Goal: Task Accomplishment & Management: Use online tool/utility

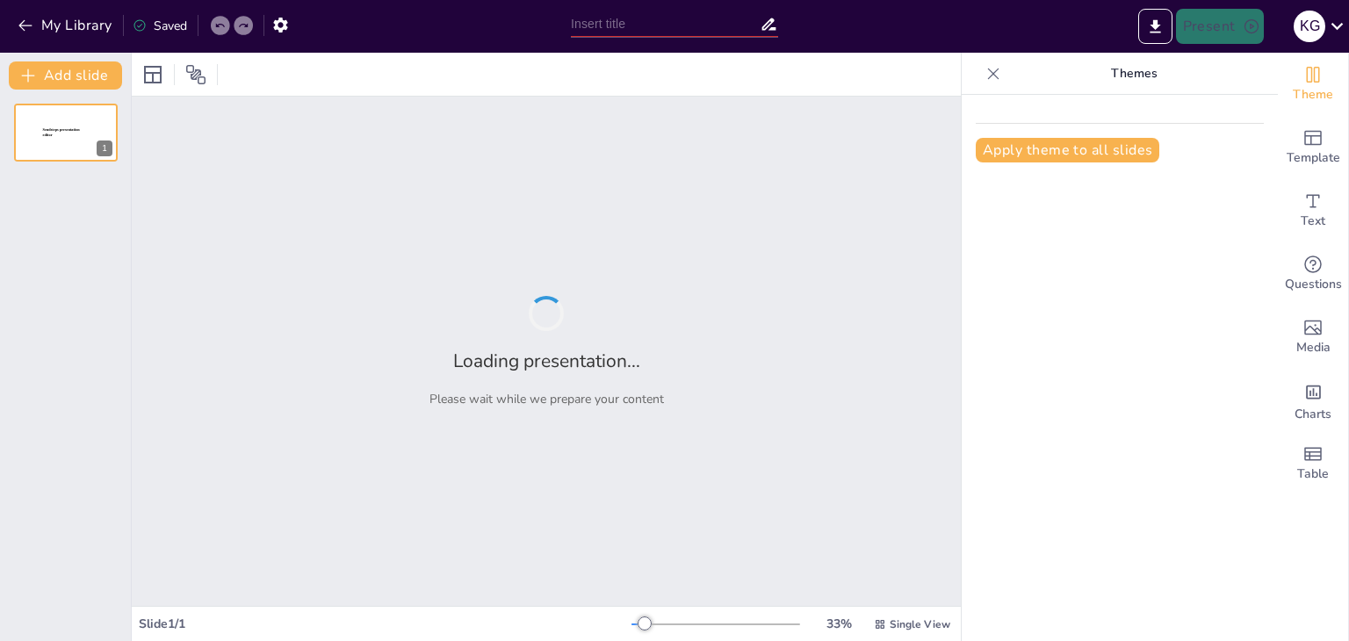
type input "Impactos Organizacionales: Análisis de Situaciones Problemáticas en Áreas Clave"
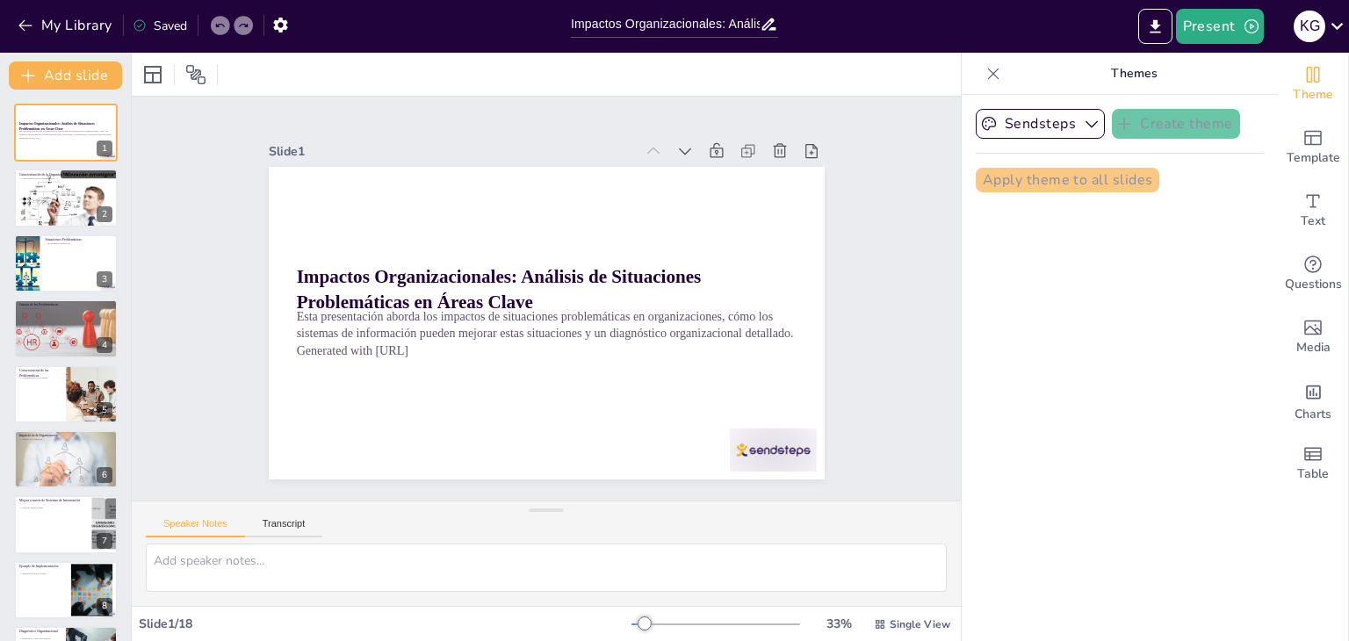
checkbox input "true"
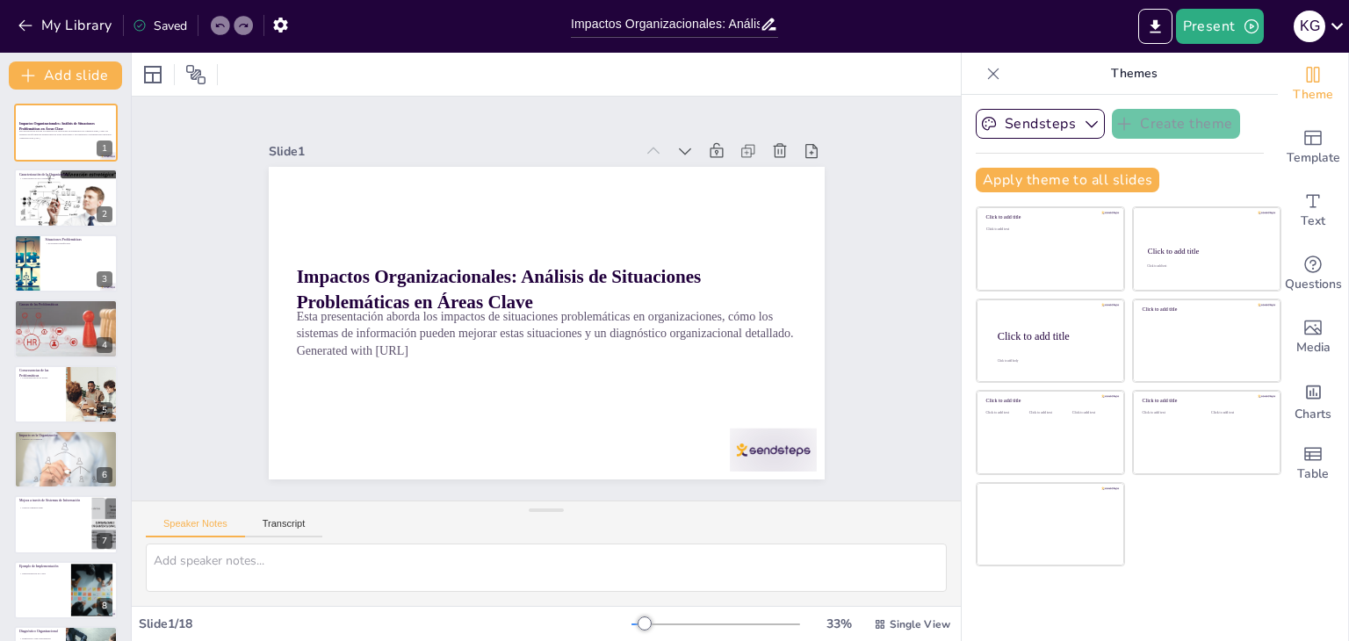
checkbox input "true"
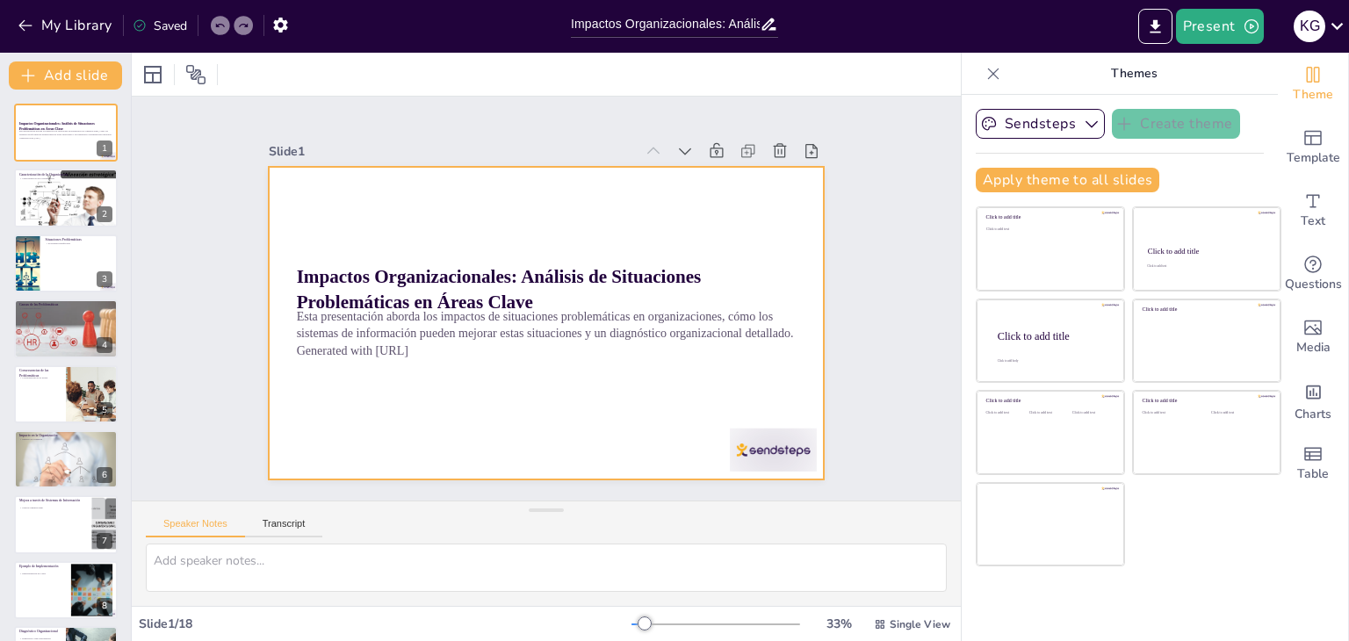
checkbox input "true"
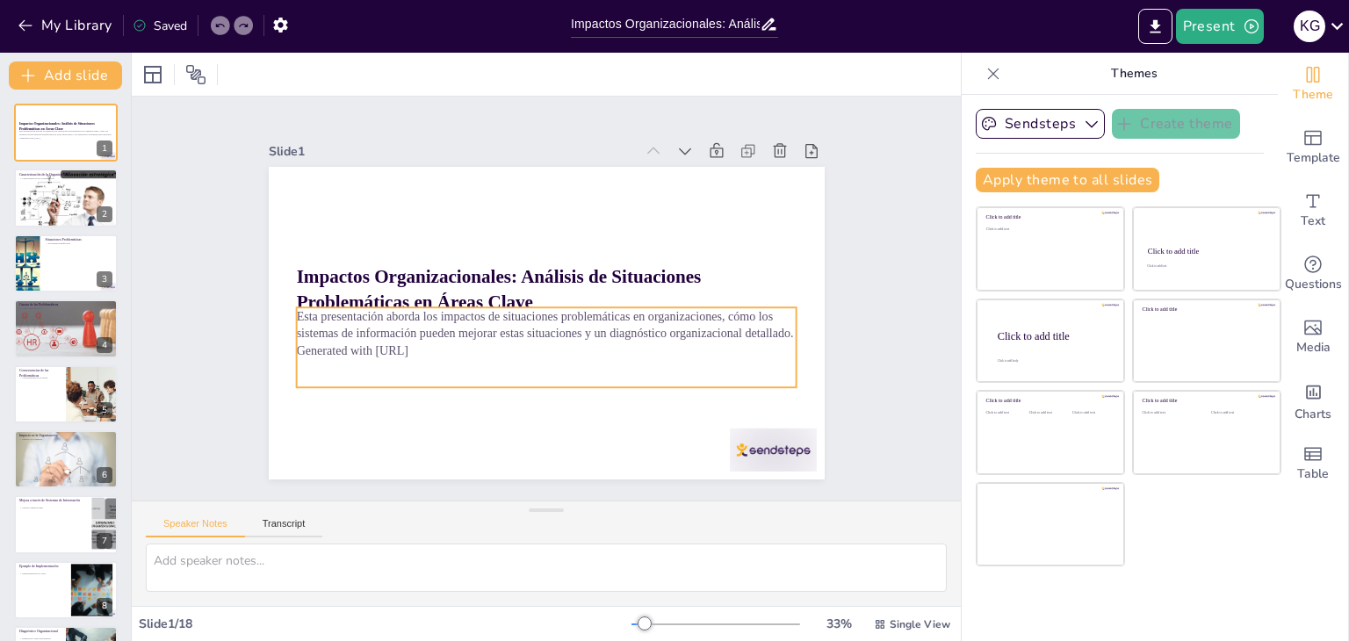
checkbox input "true"
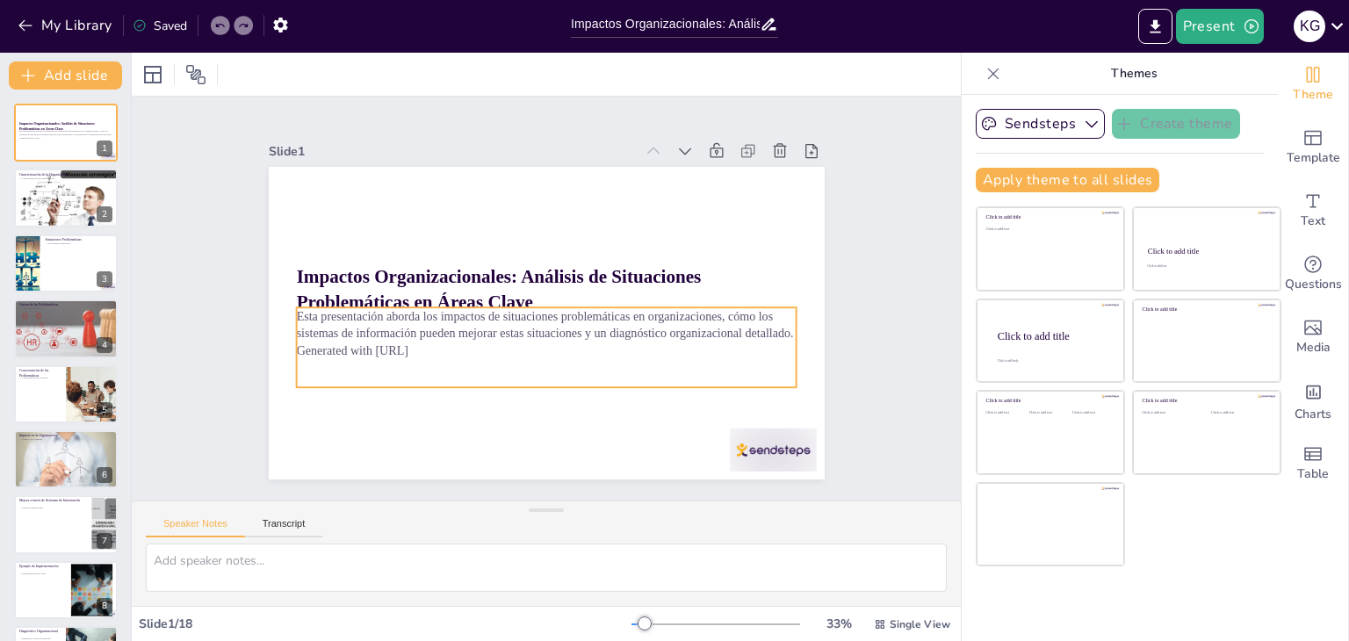
checkbox input "true"
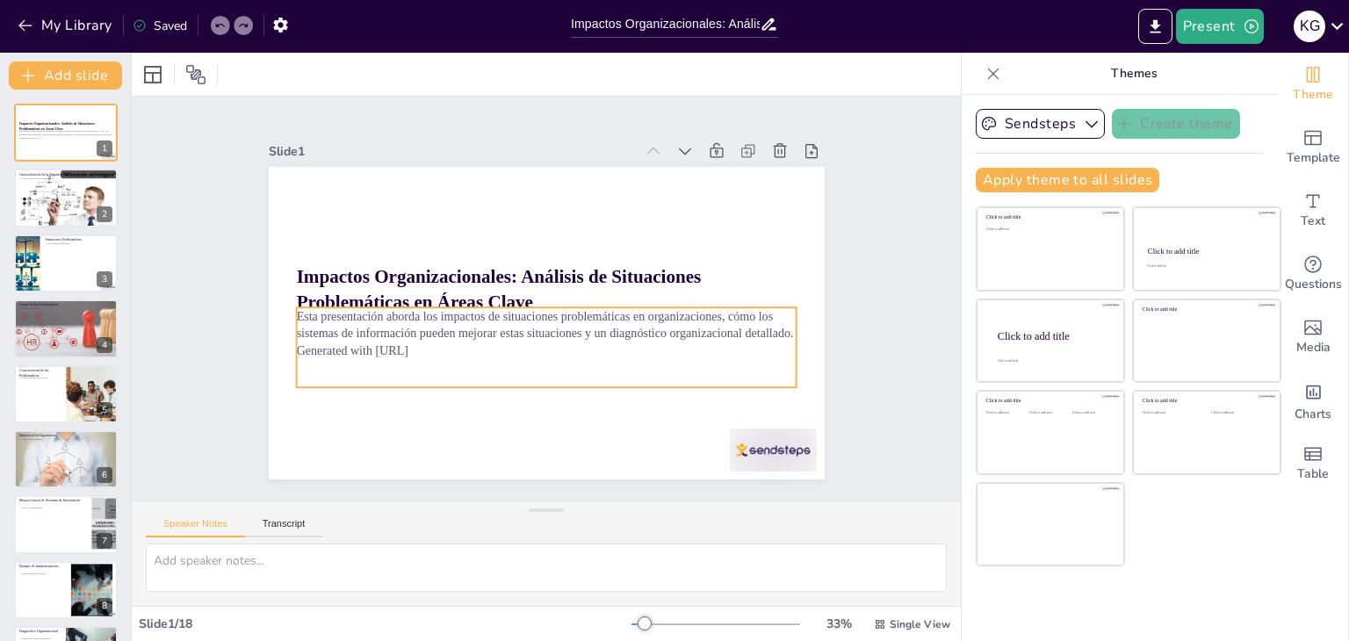
checkbox input "true"
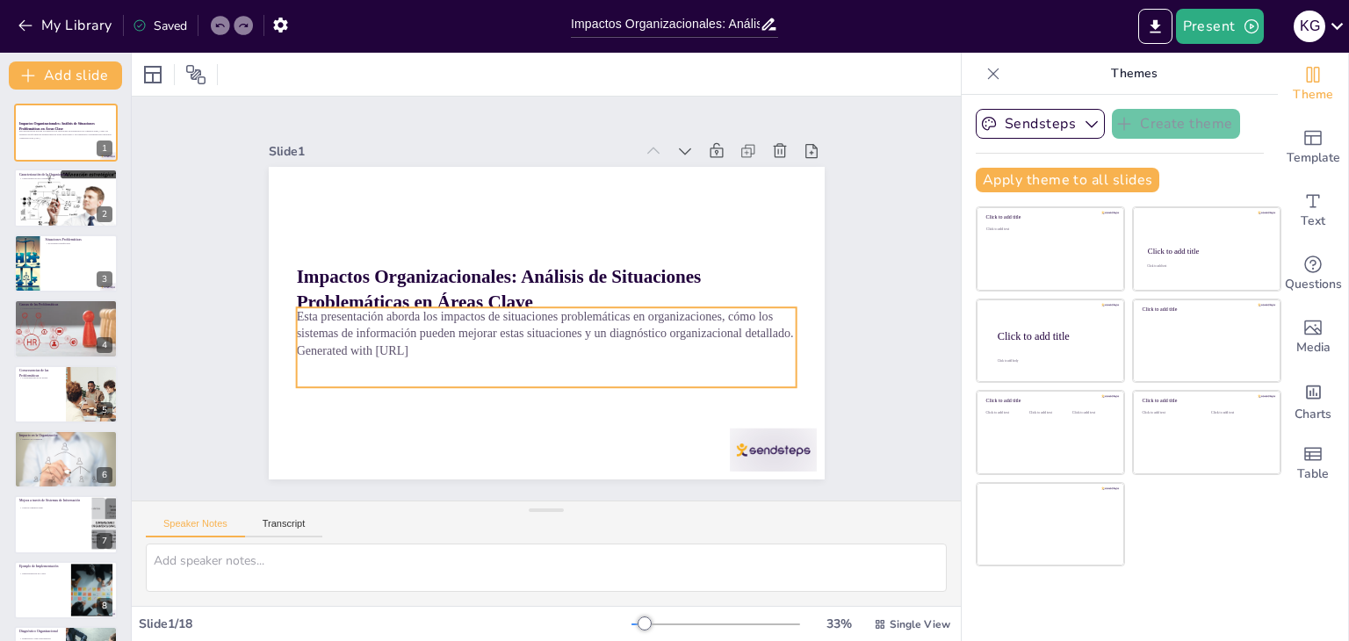
checkbox input "true"
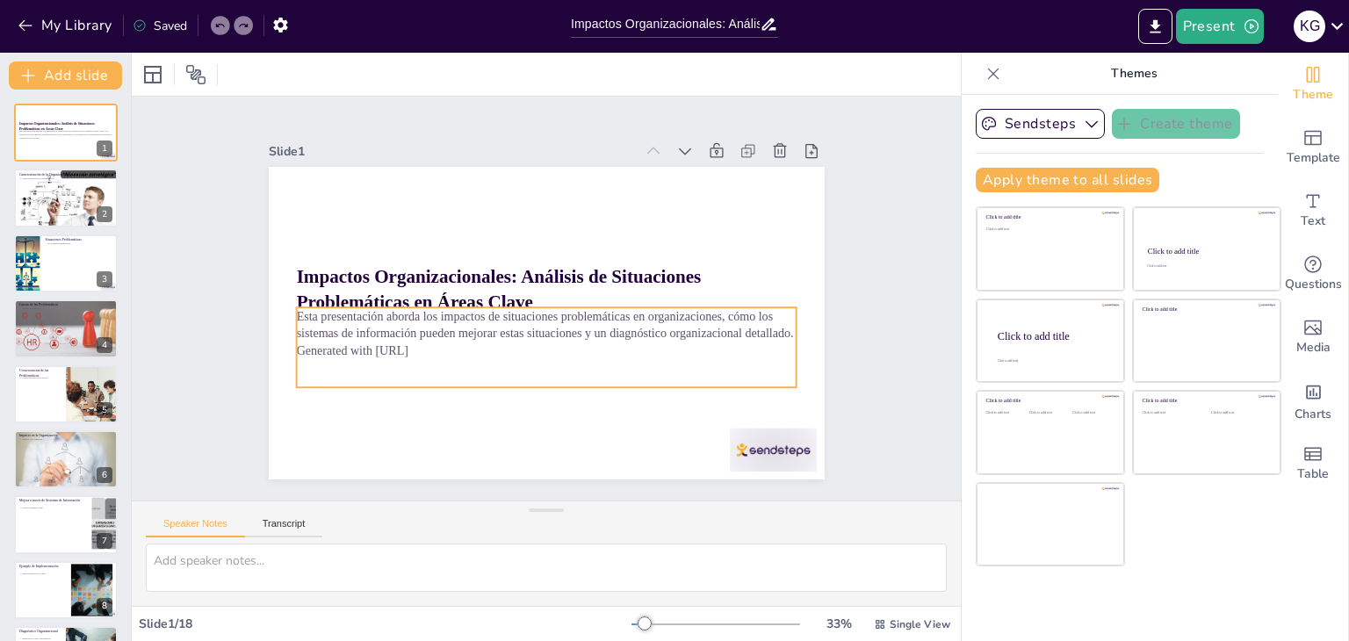
checkbox input "true"
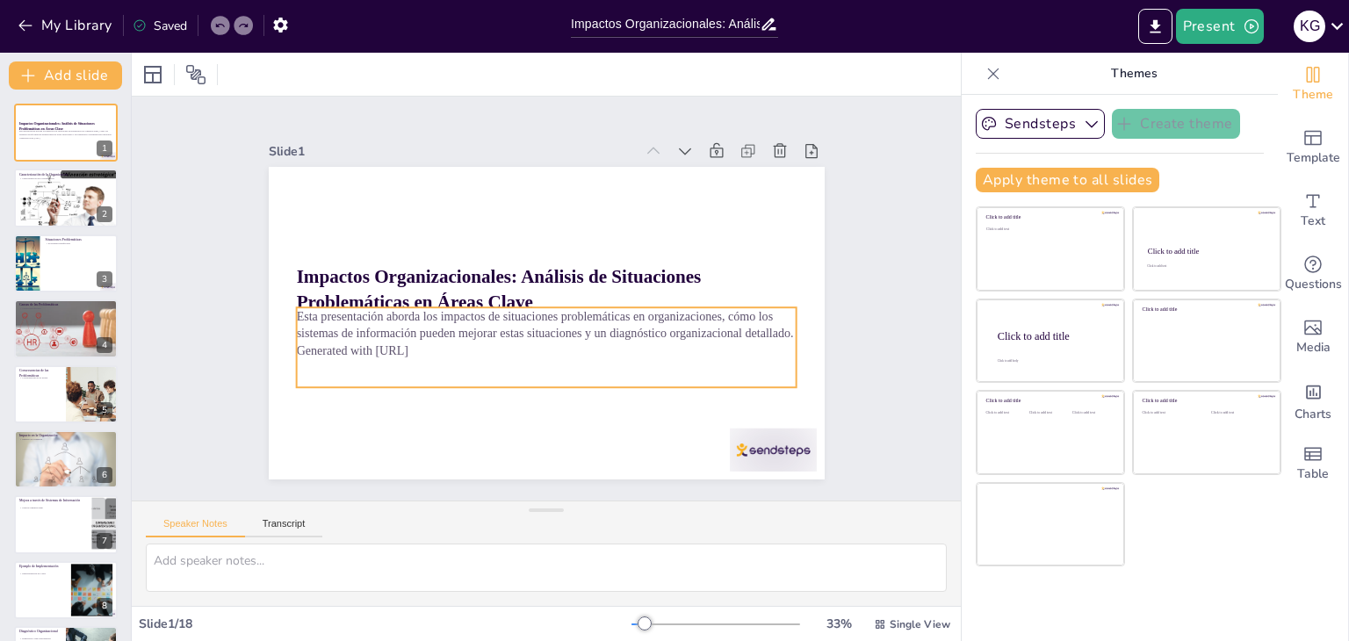
checkbox input "true"
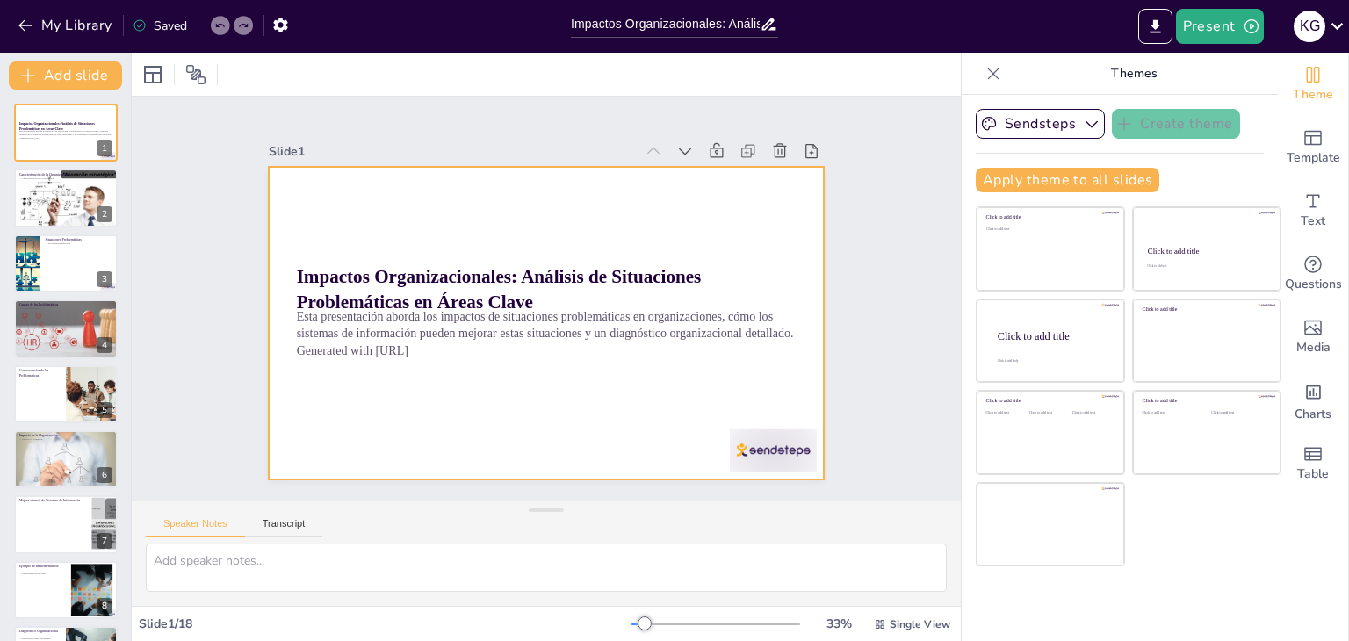
checkbox input "true"
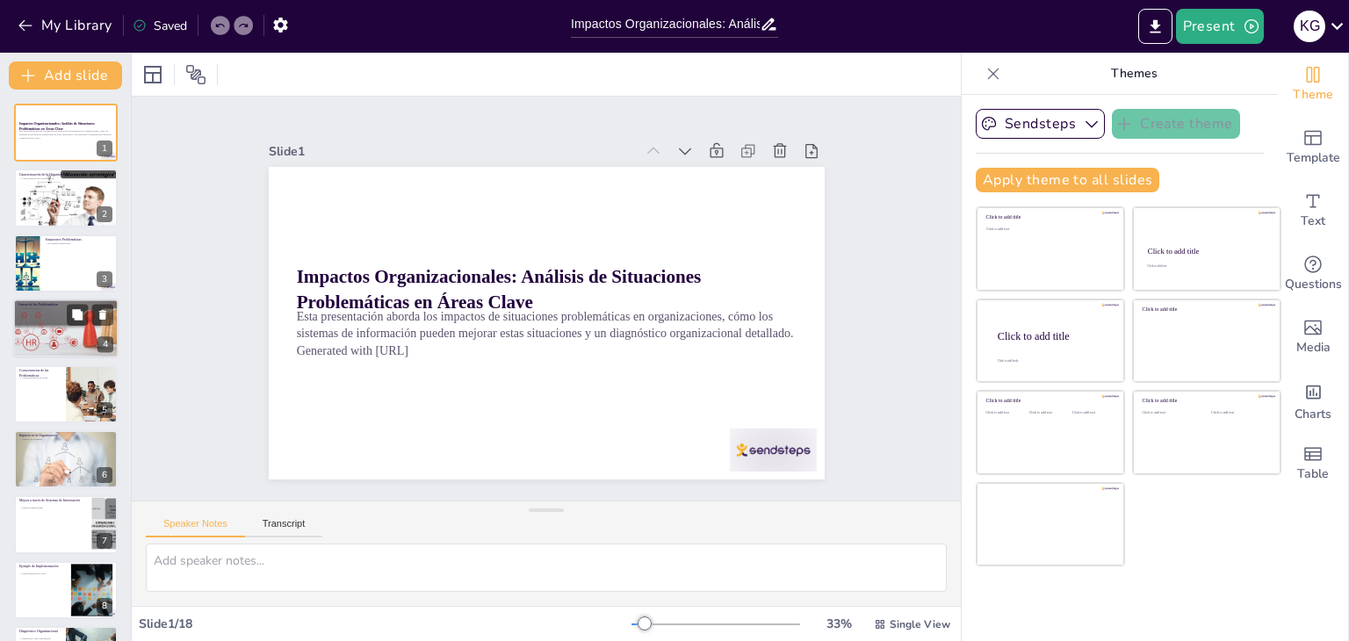
checkbox input "true"
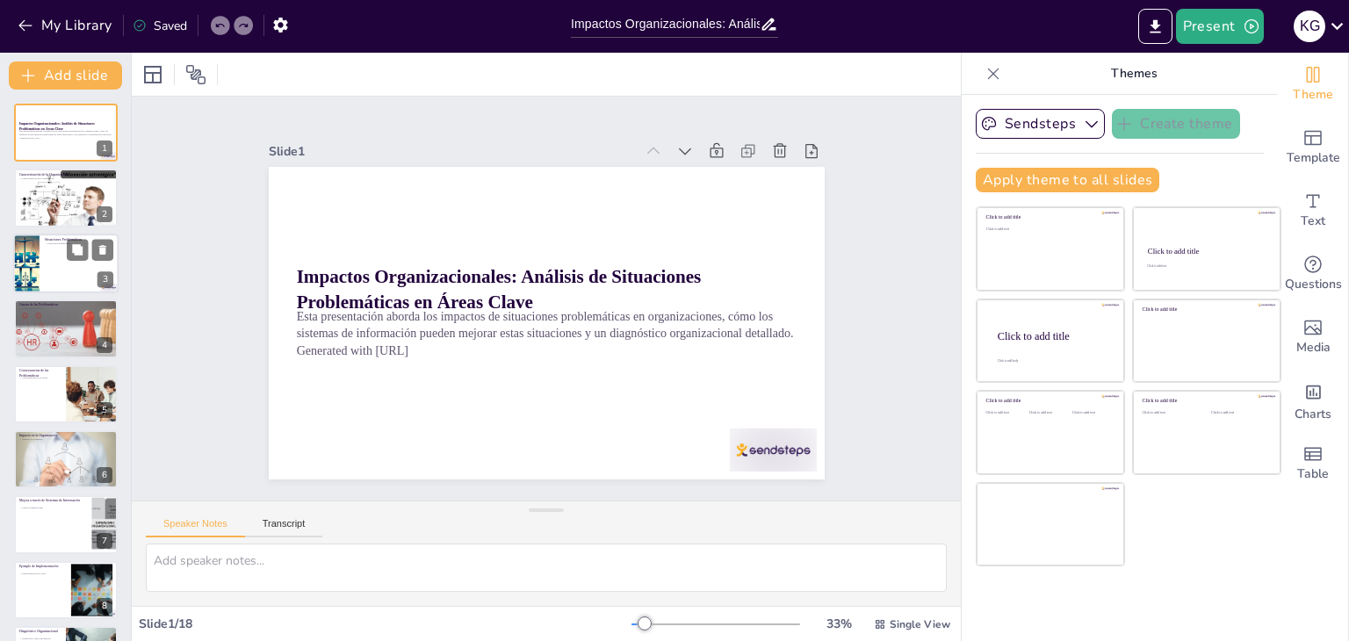
checkbox input "true"
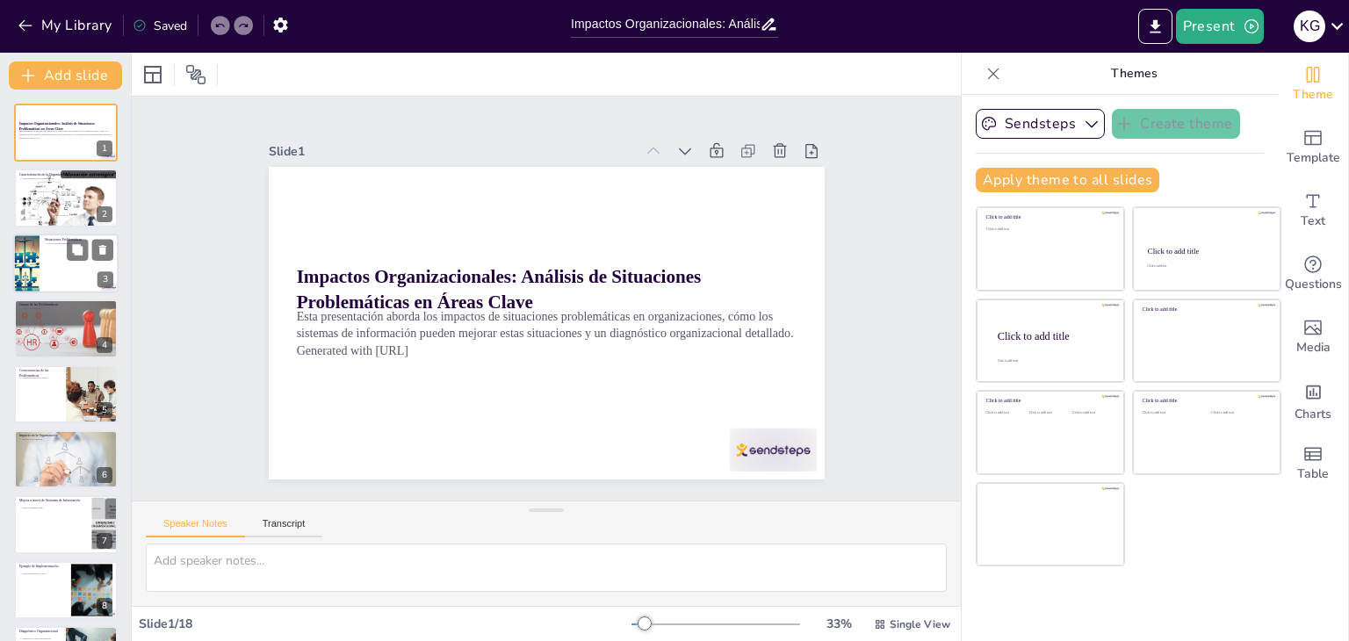
checkbox input "true"
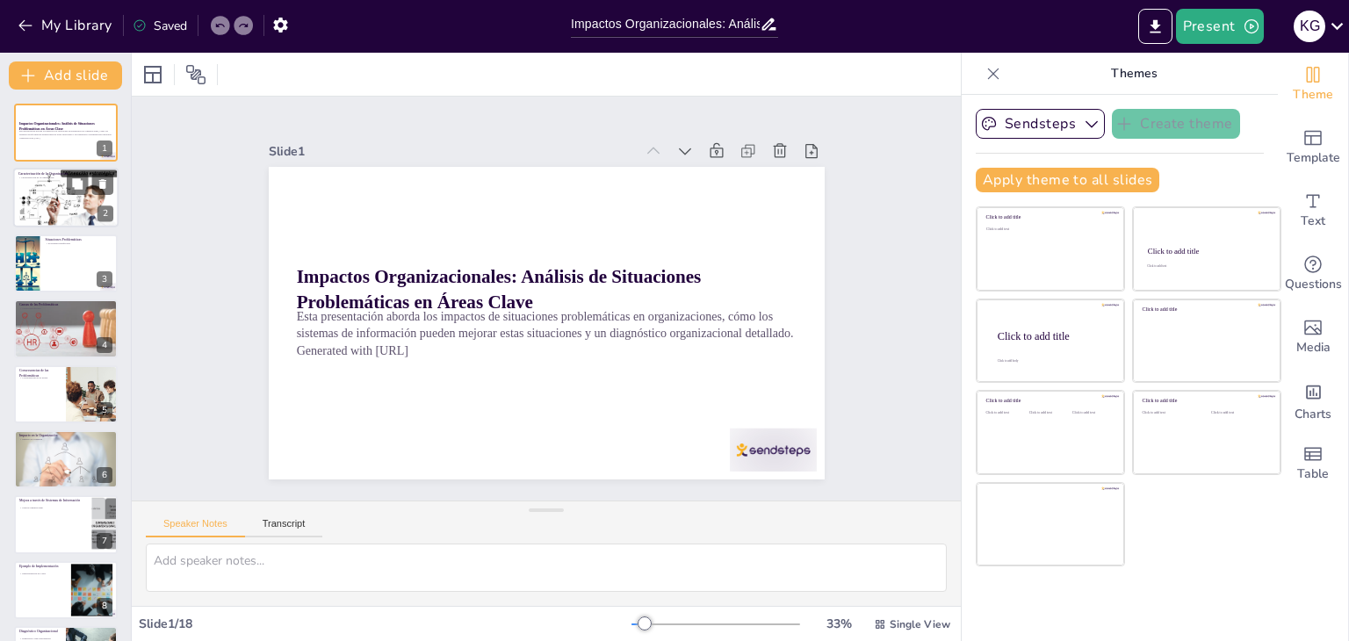
checkbox input "true"
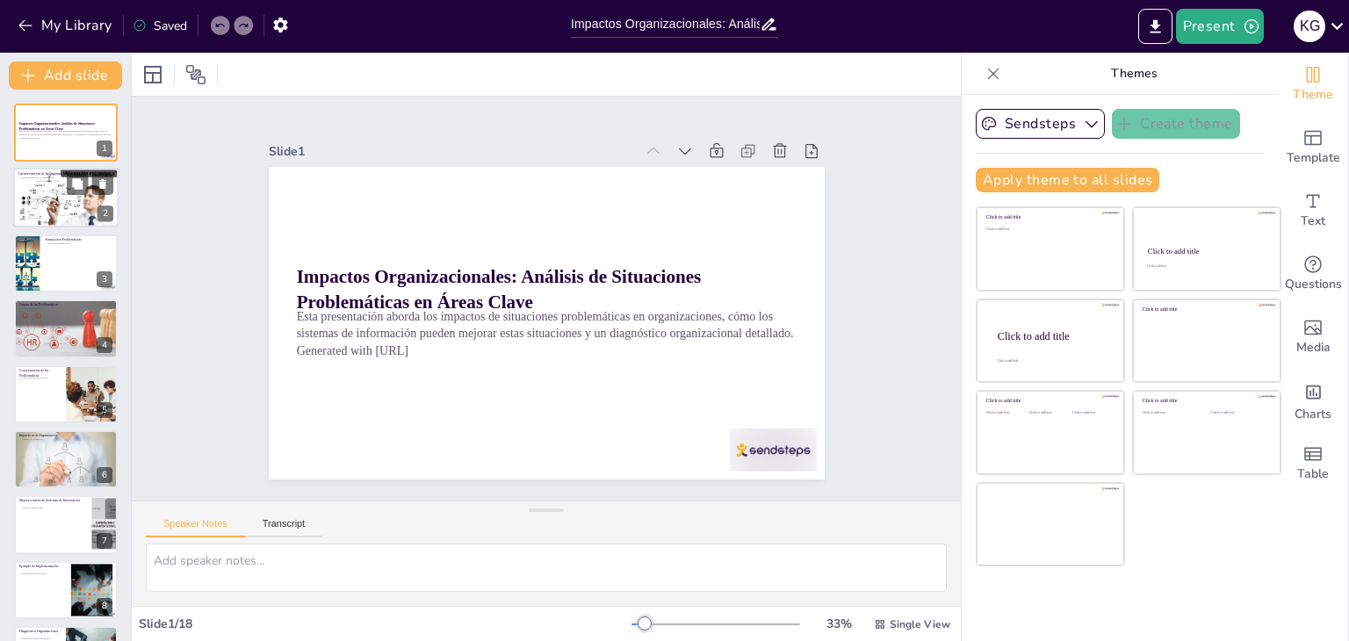
checkbox input "true"
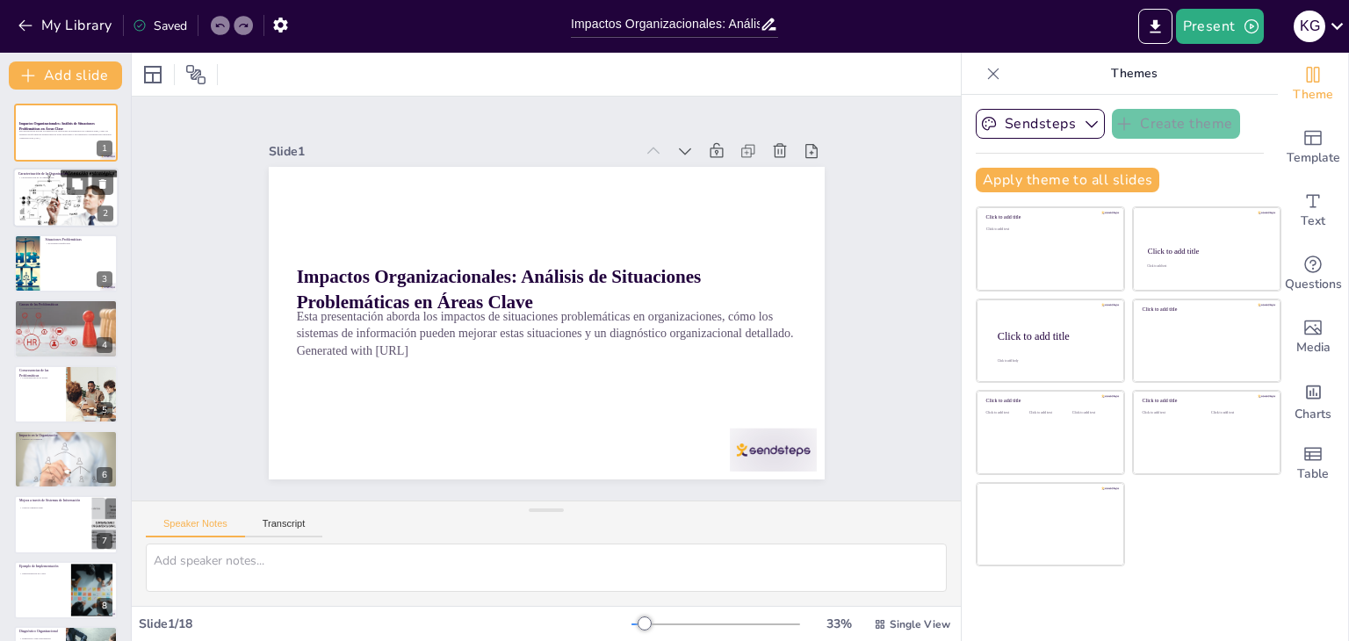
checkbox input "true"
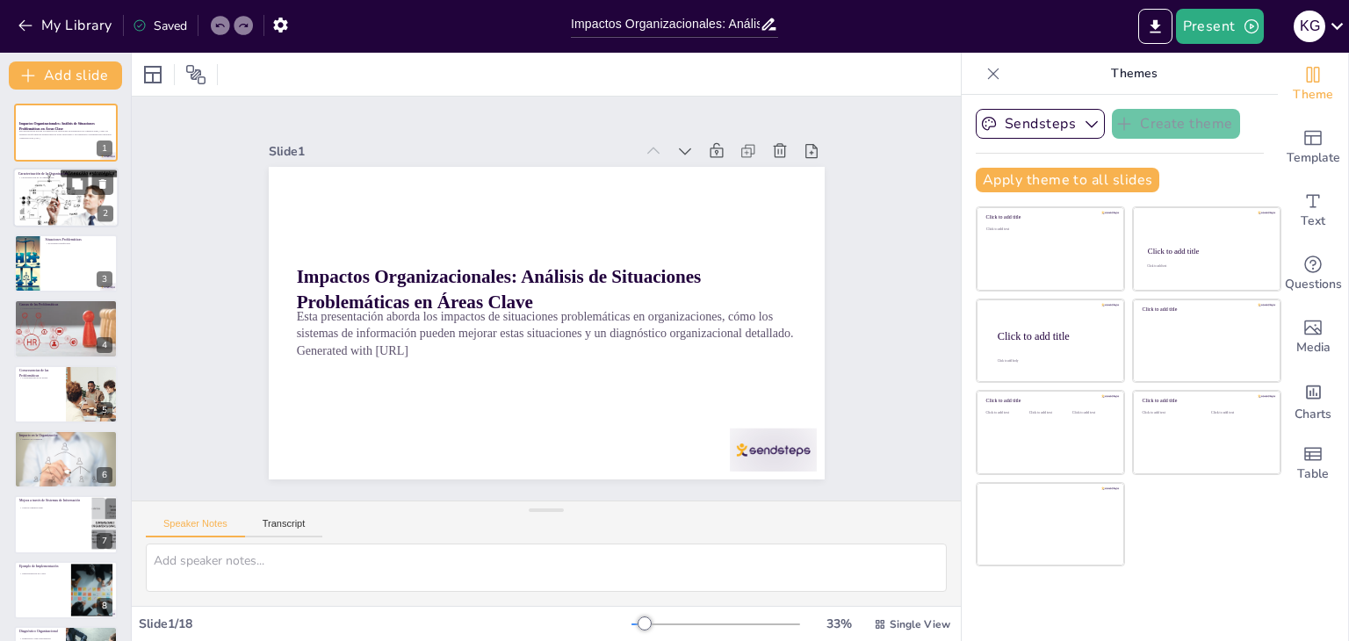
checkbox input "true"
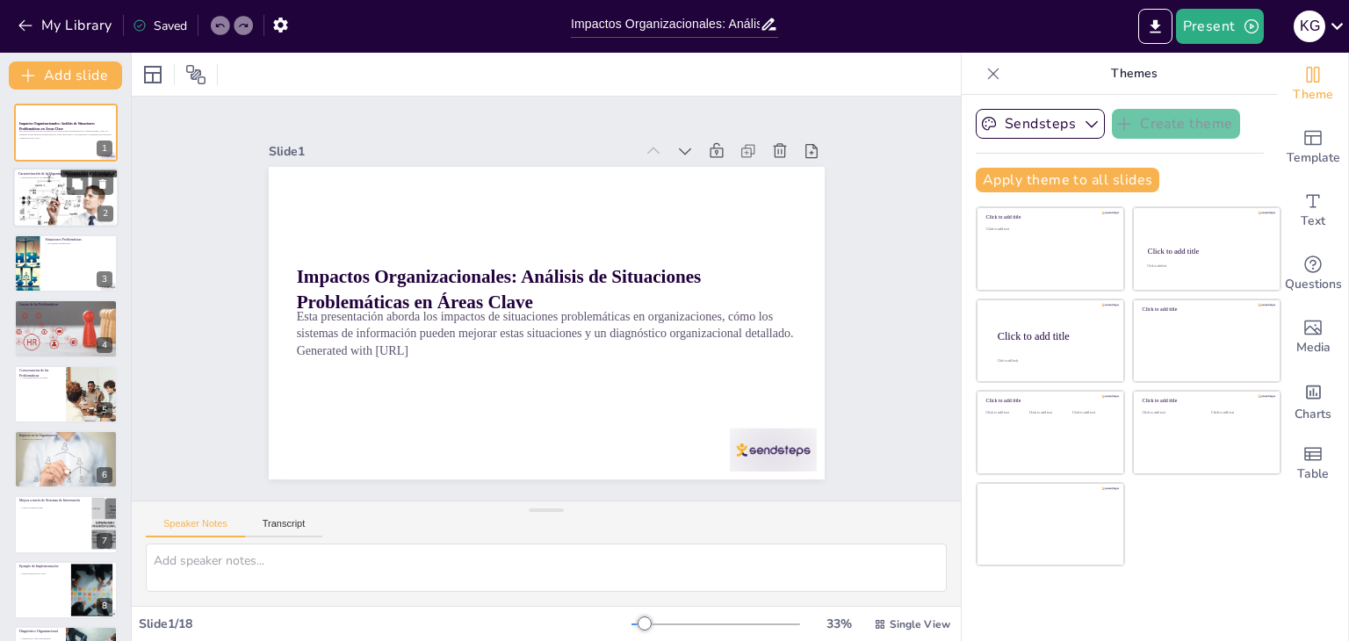
checkbox input "true"
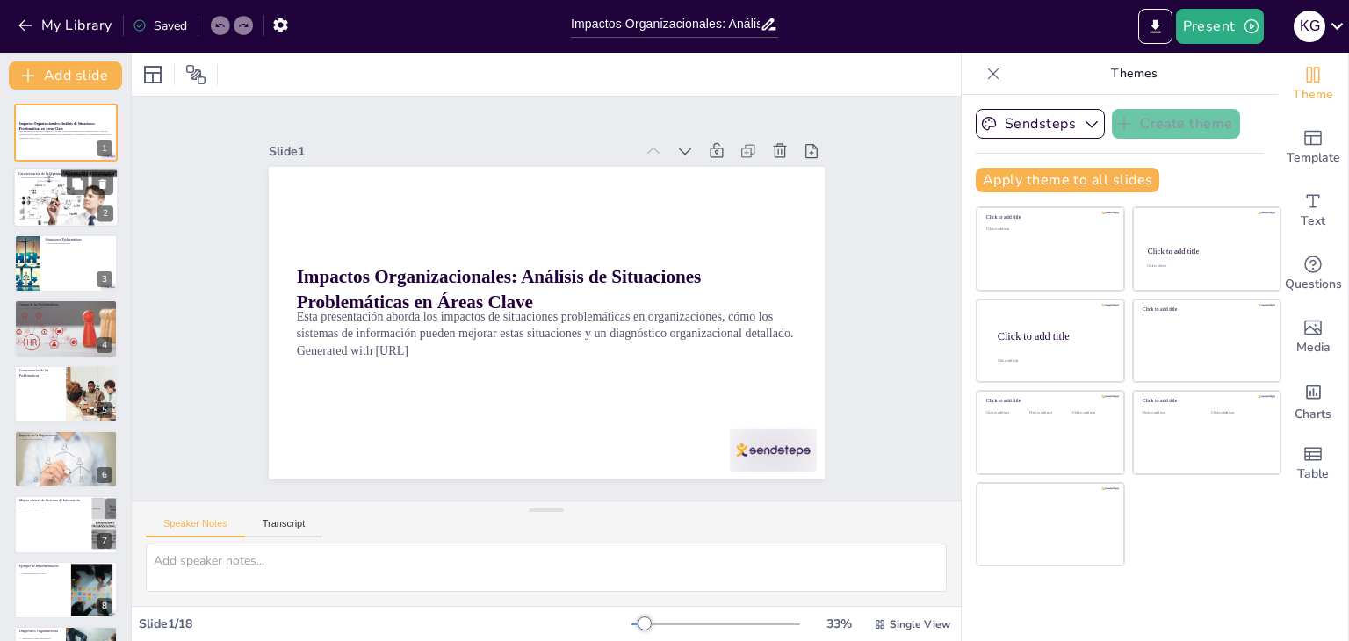
checkbox input "true"
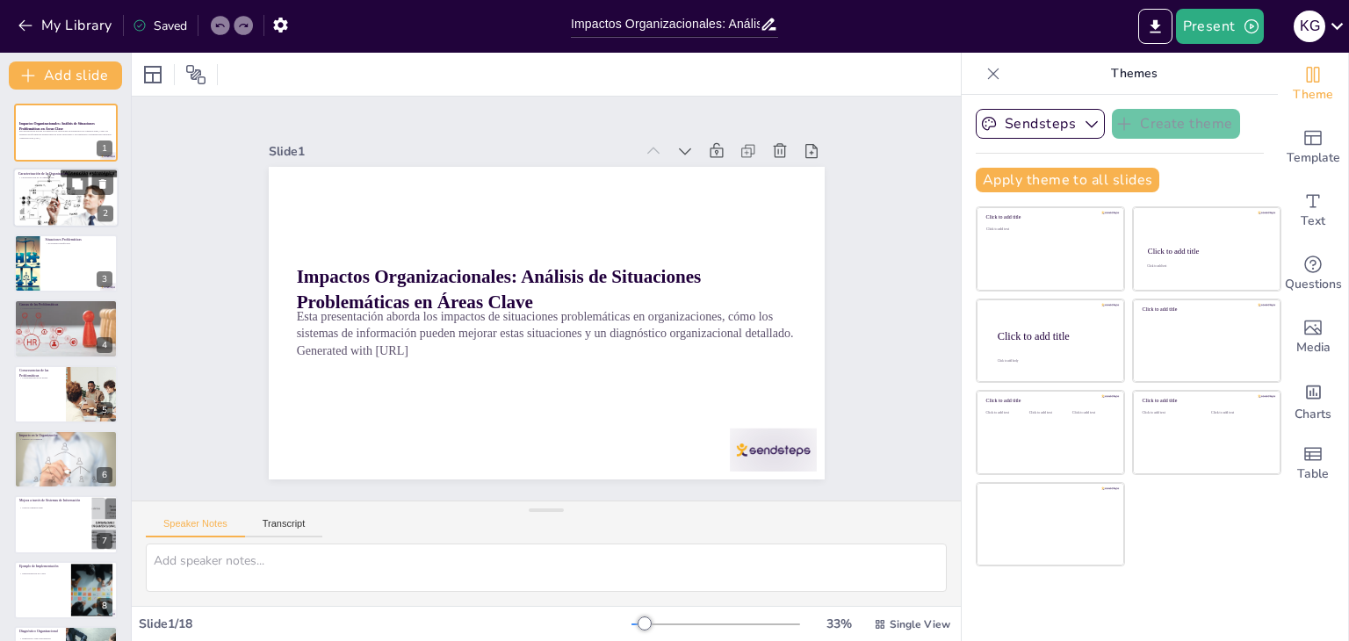
checkbox input "true"
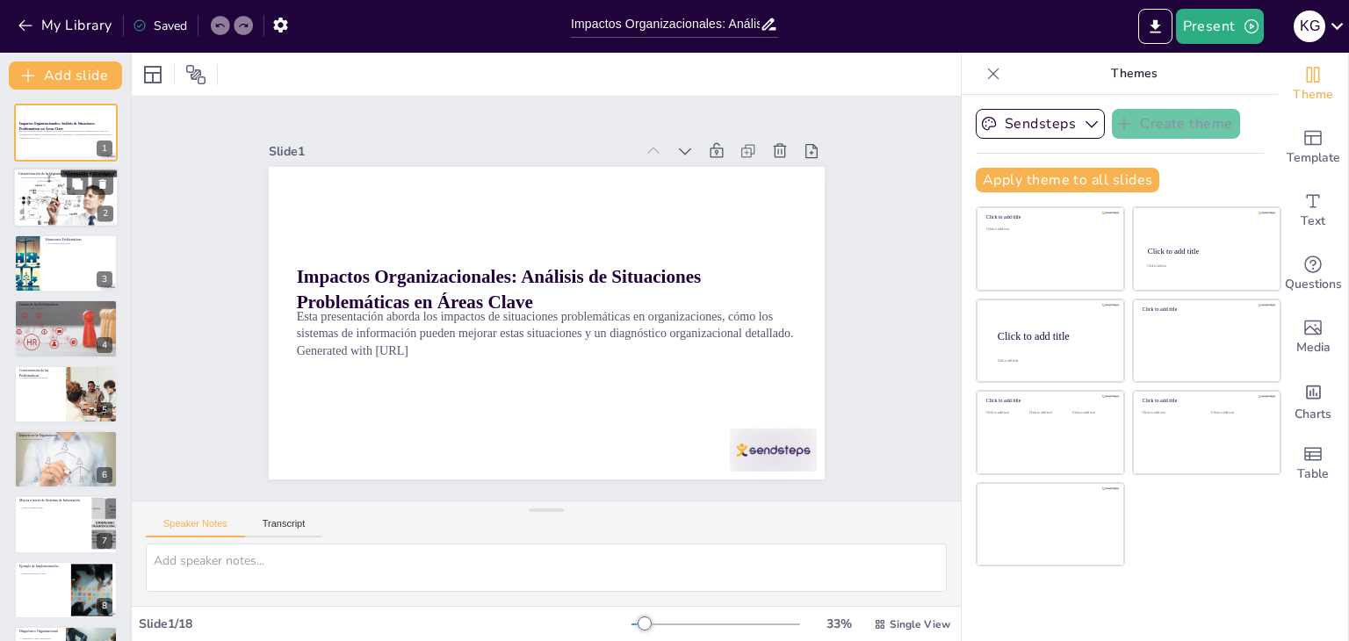
click at [23, 217] on div at bounding box center [65, 199] width 105 height 60
type textarea "La caracterización de una organización es esencial para comprender su contexto …"
checkbox input "true"
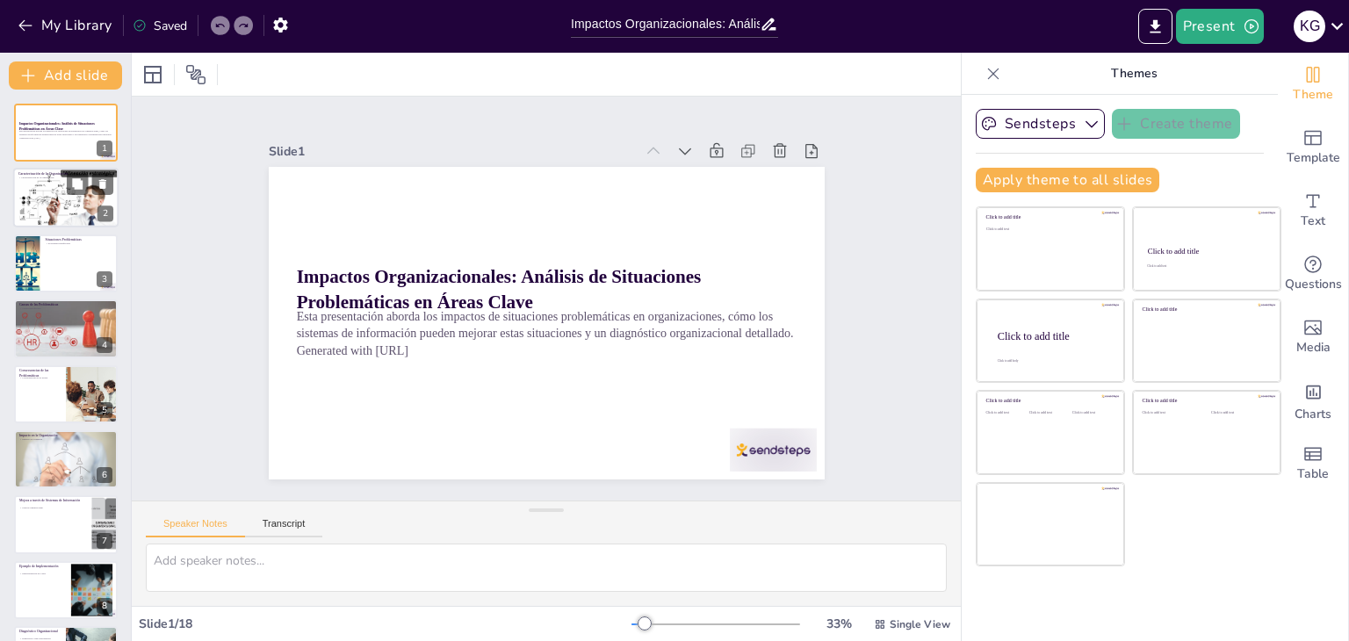
checkbox input "true"
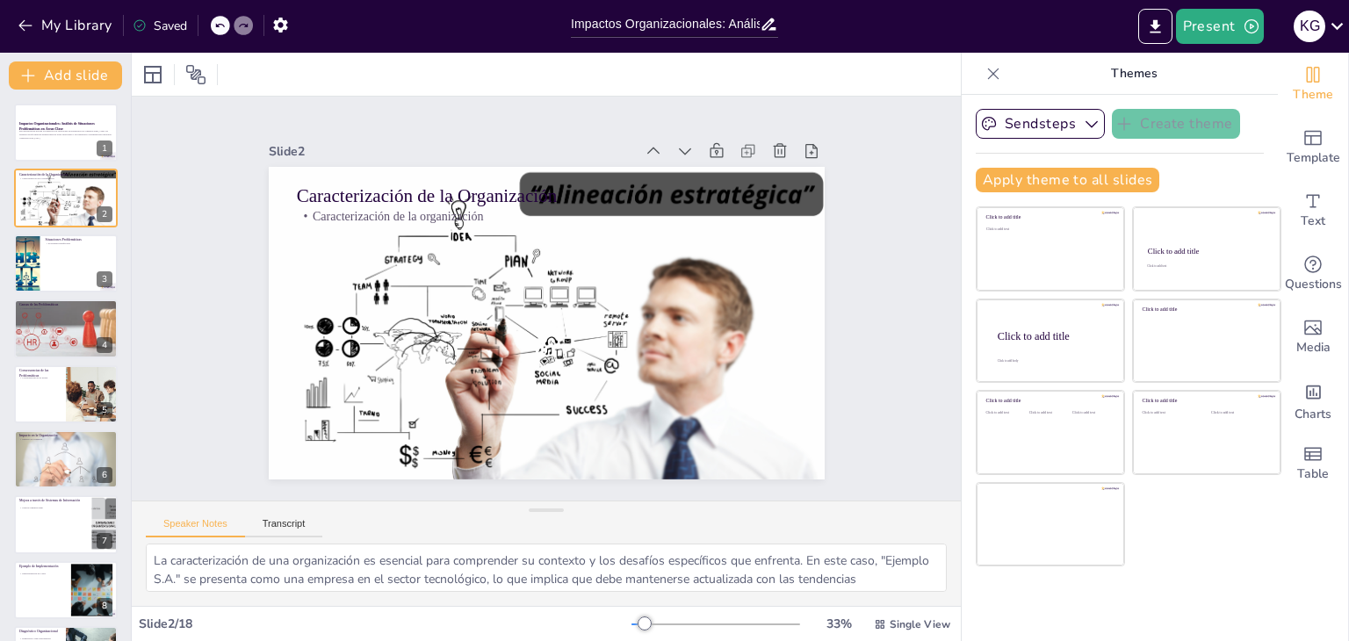
checkbox input "true"
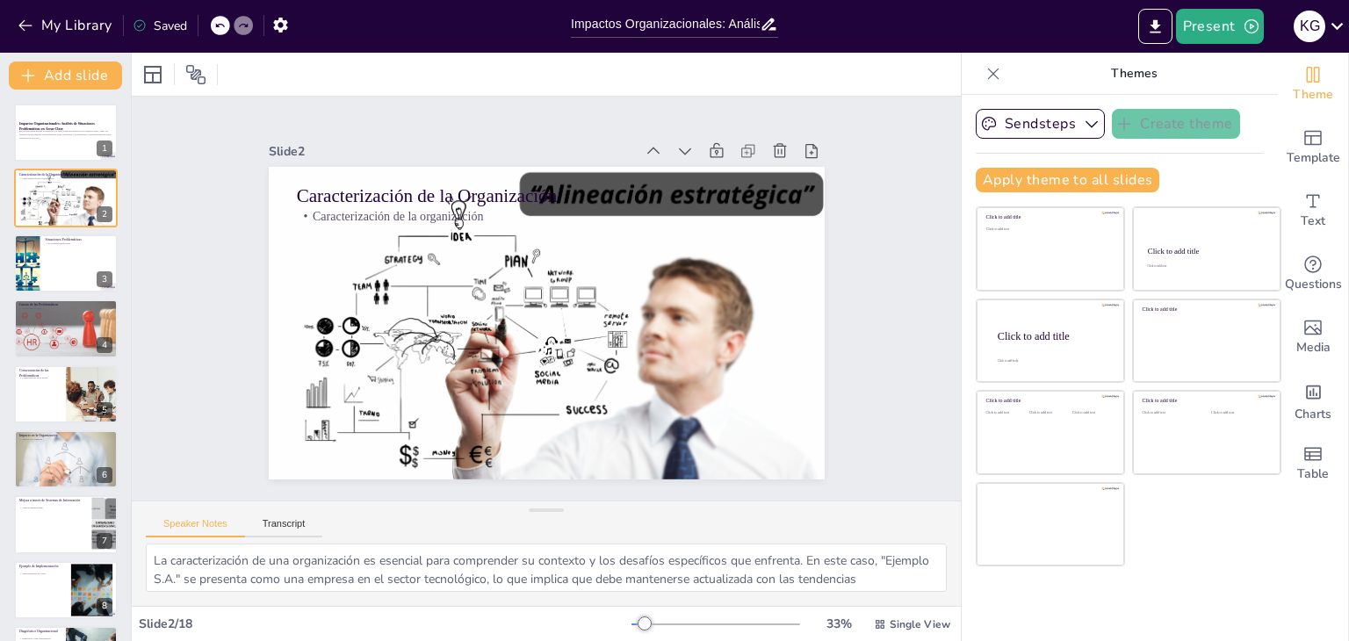
checkbox input "true"
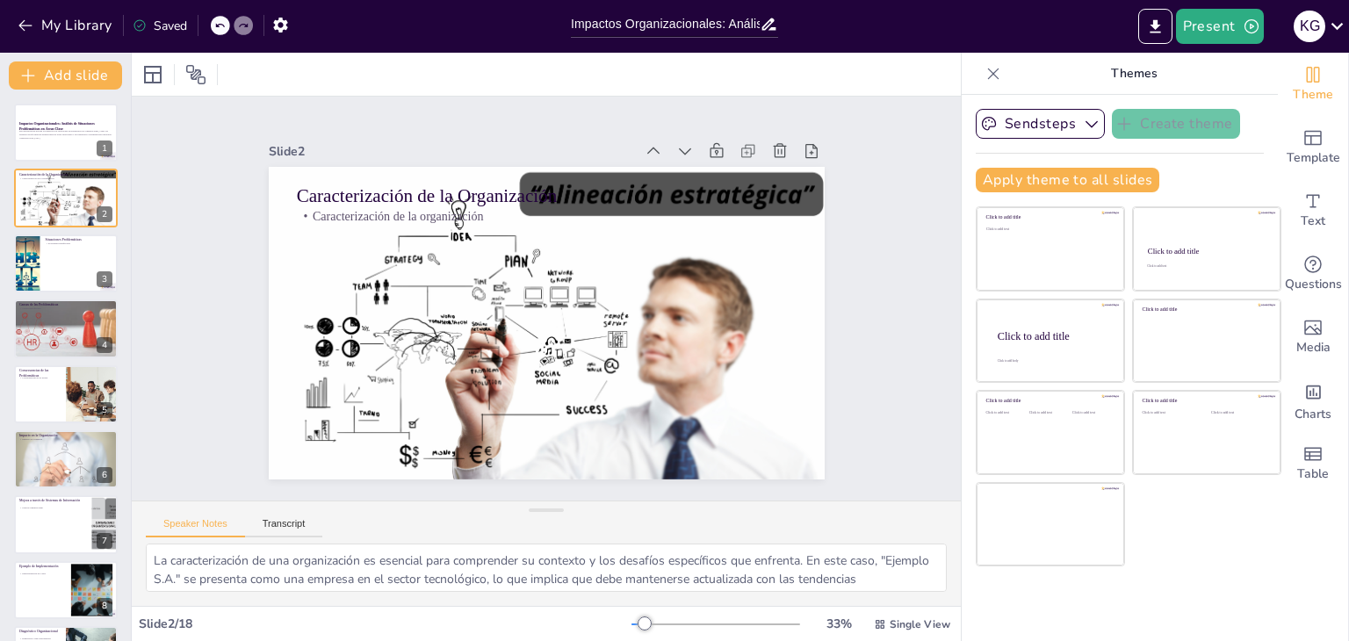
checkbox input "true"
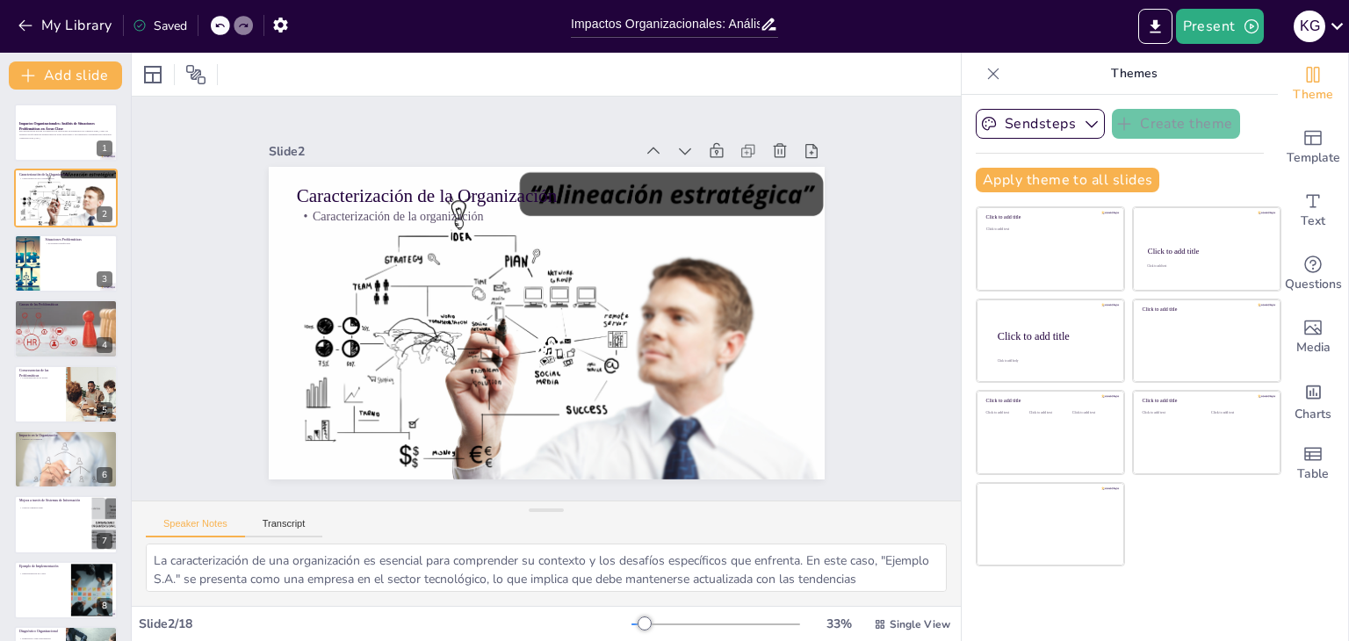
checkbox input "true"
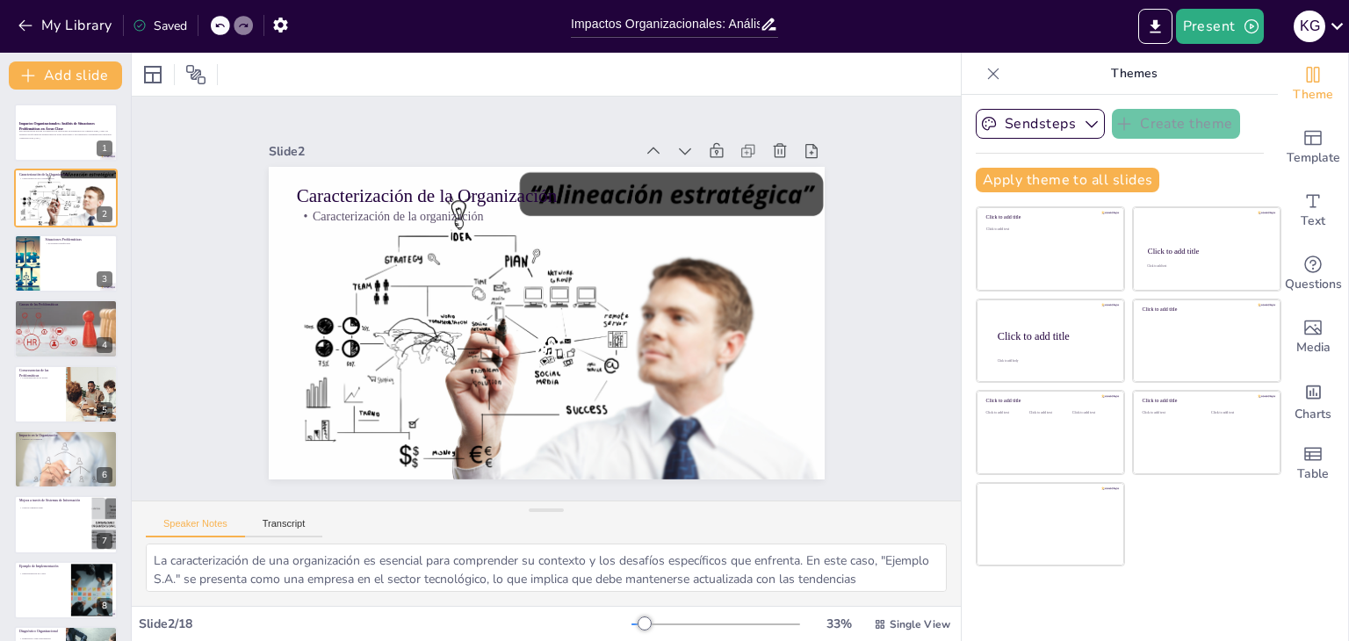
checkbox input "true"
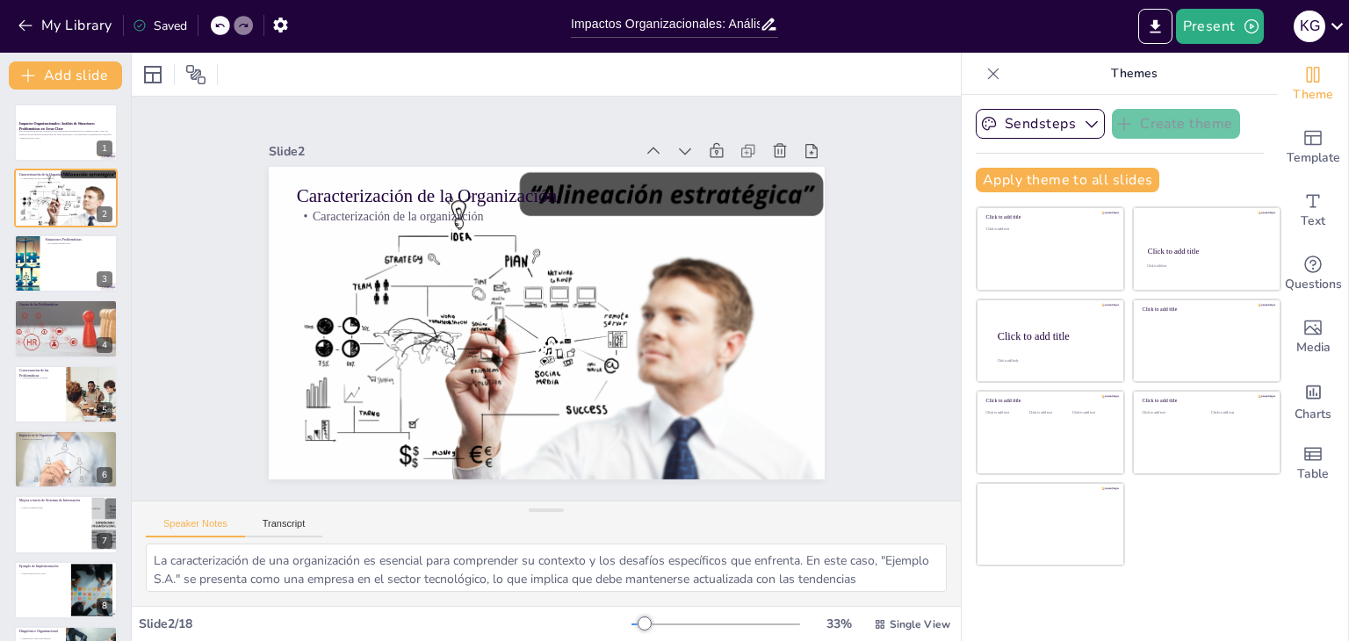
checkbox input "true"
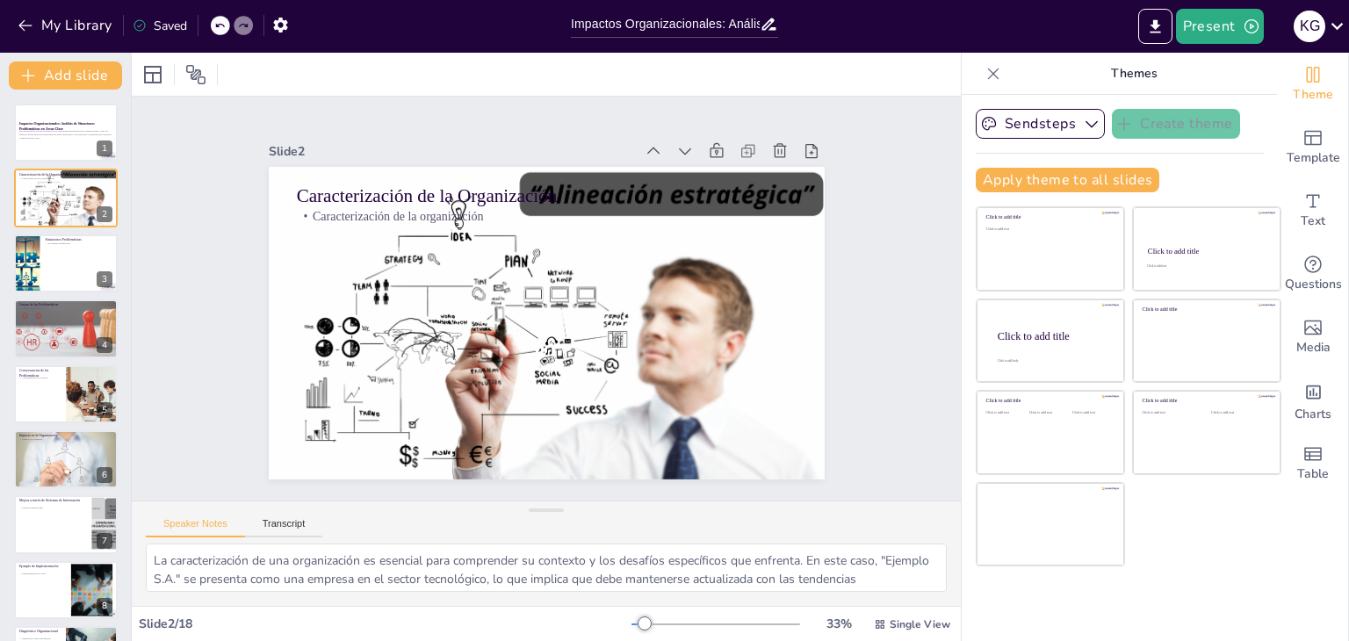
checkbox input "true"
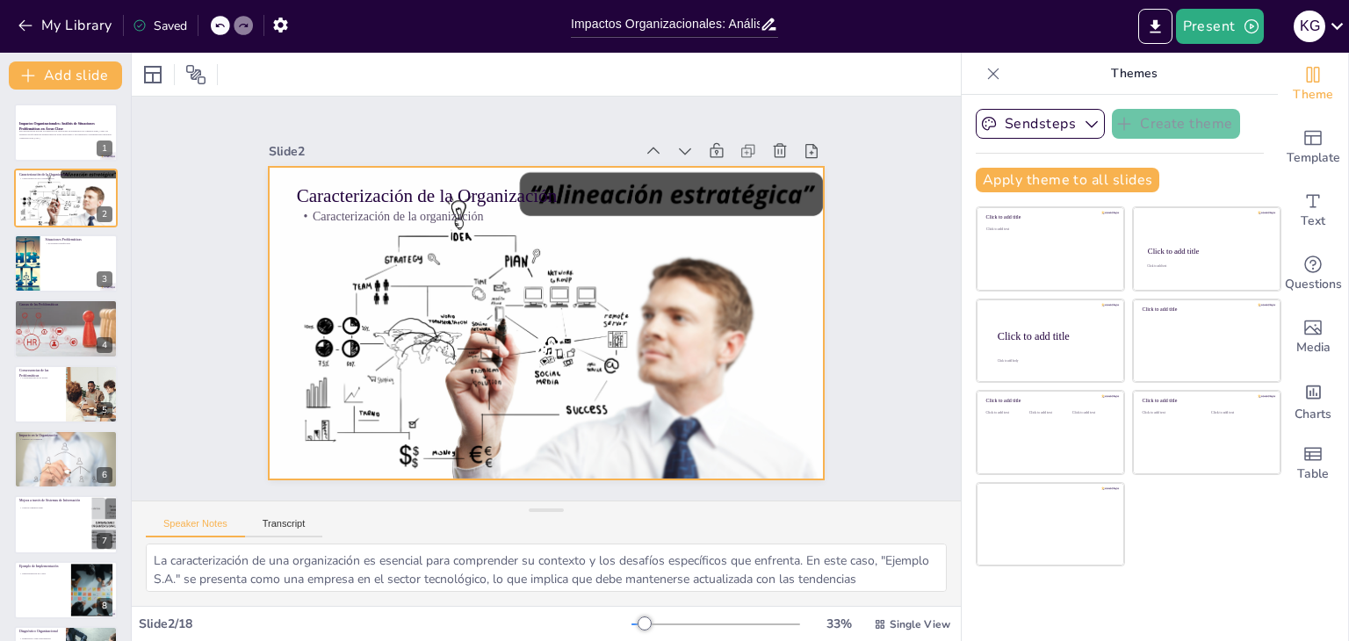
checkbox input "true"
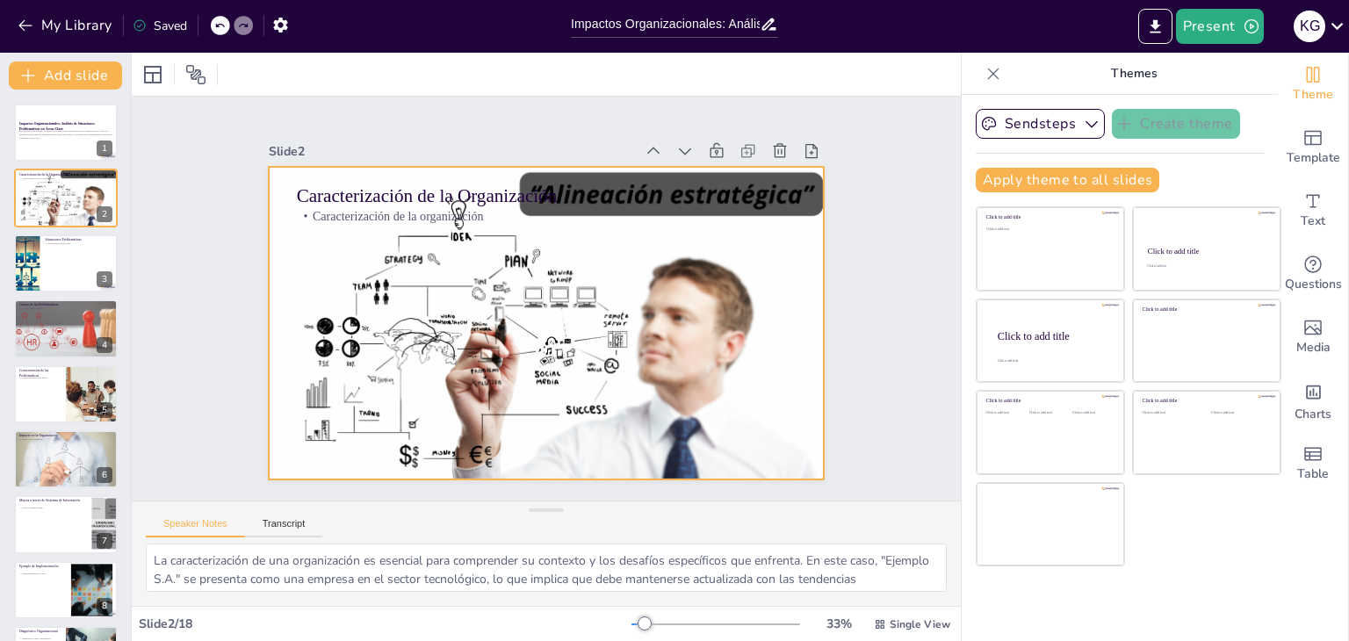
checkbox input "true"
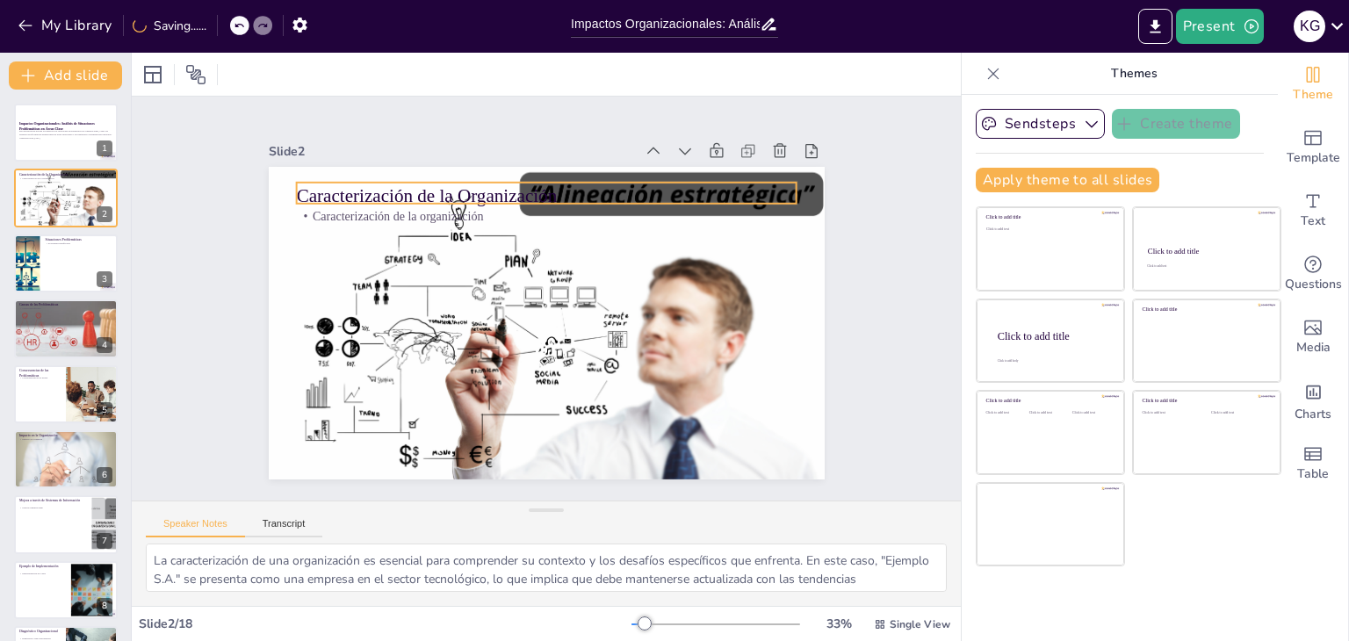
checkbox input "true"
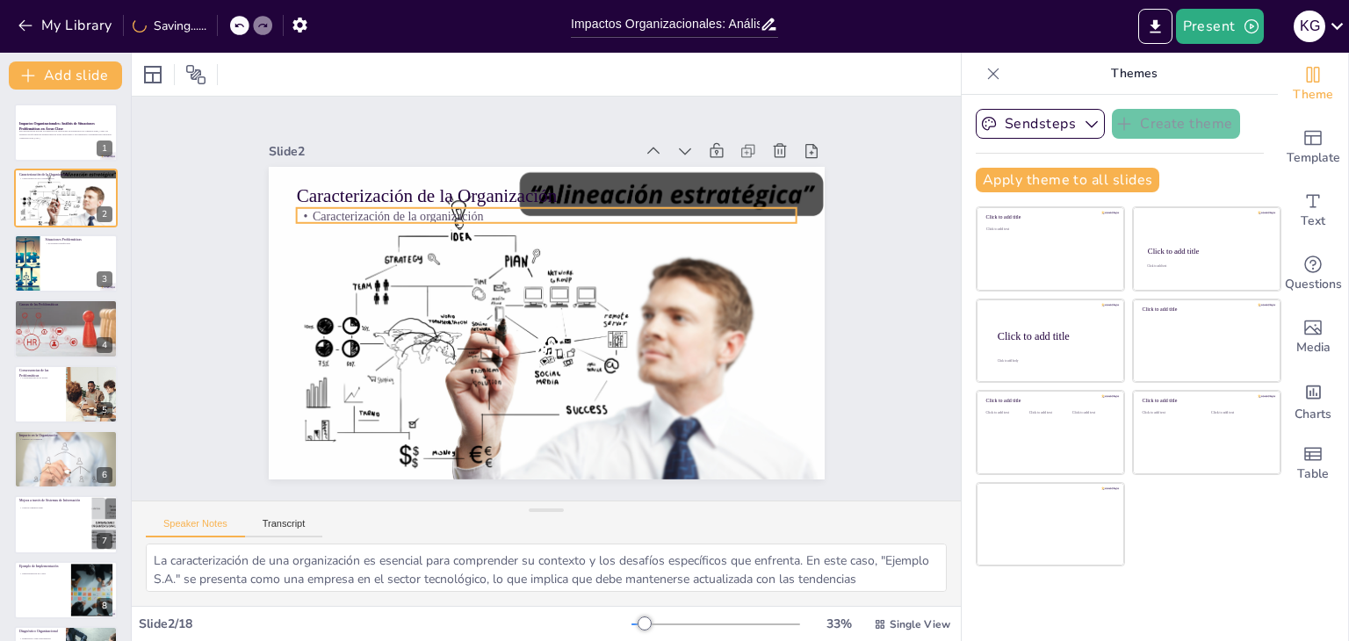
checkbox input "true"
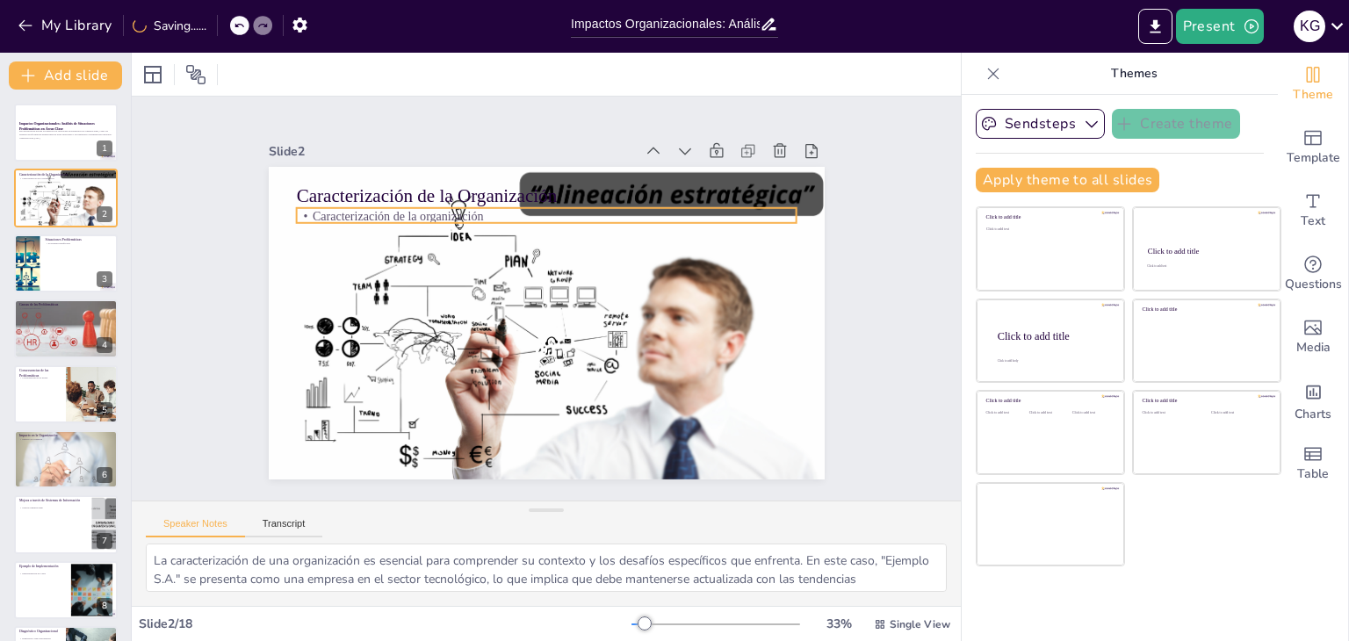
checkbox input "true"
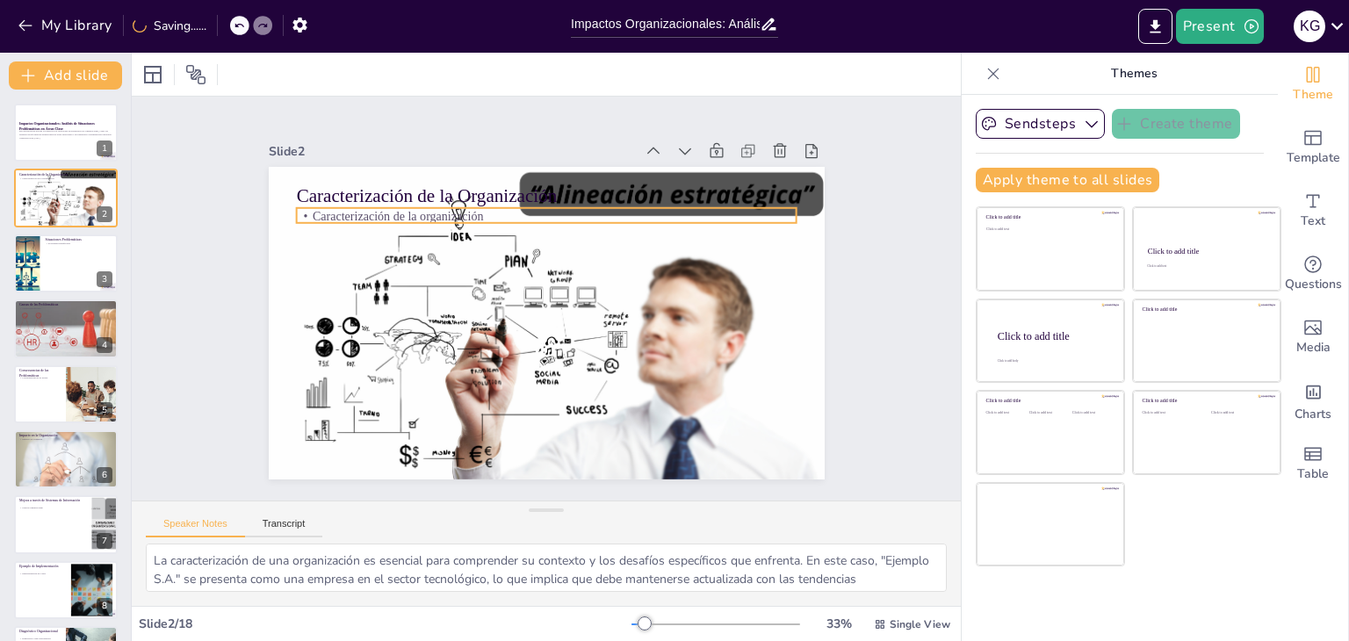
checkbox input "true"
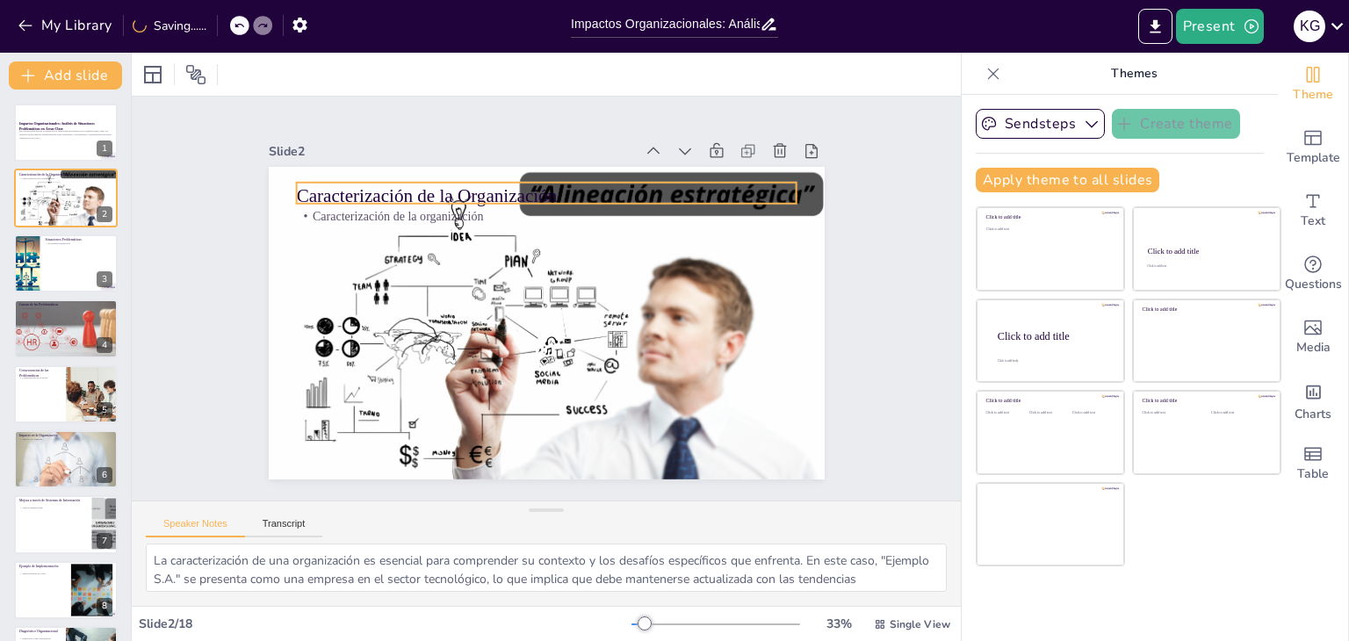
checkbox input "true"
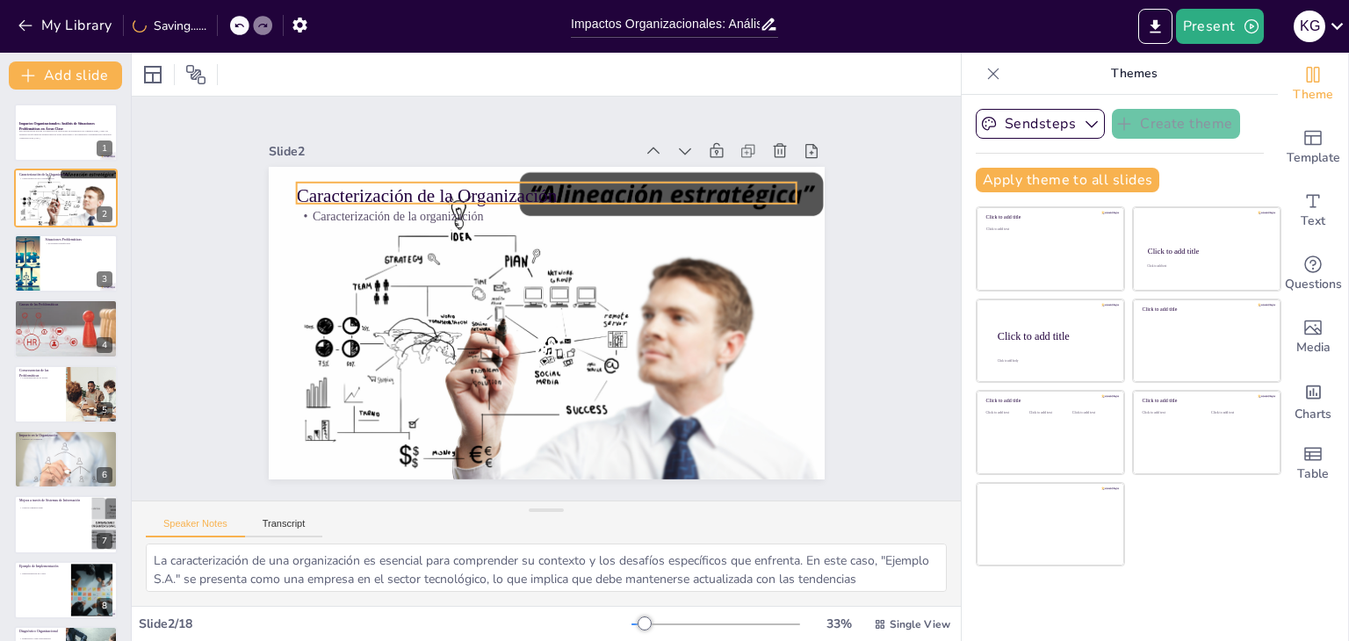
checkbox input "true"
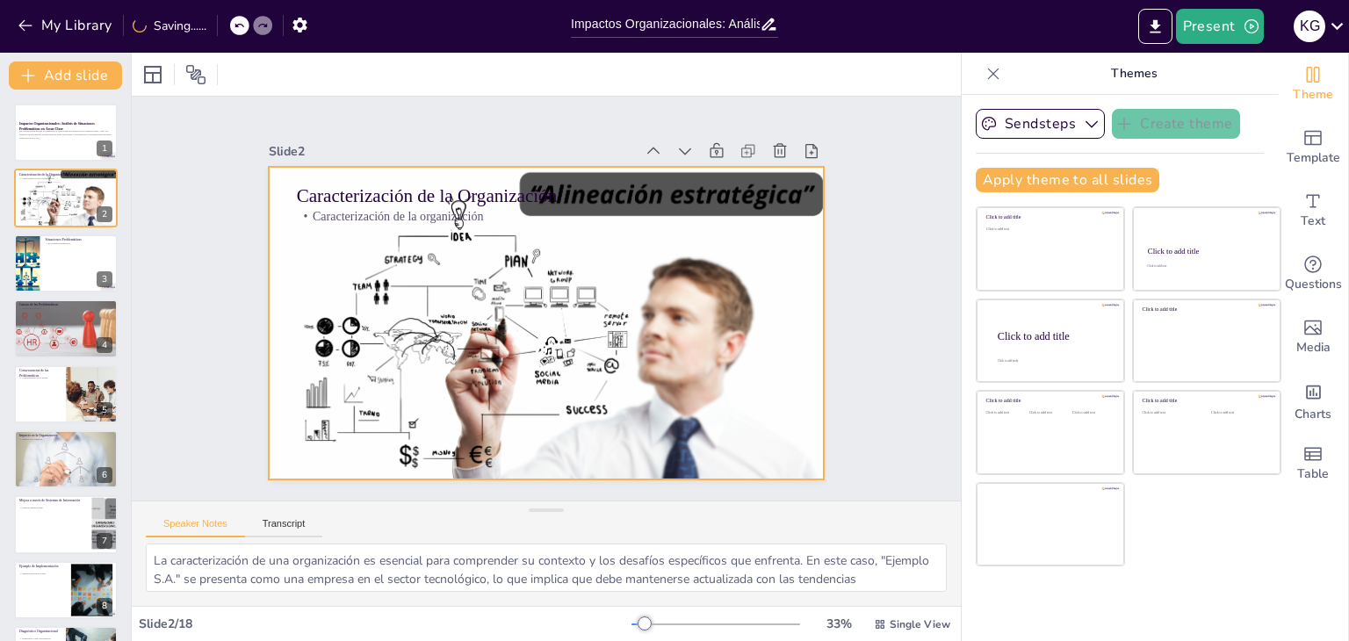
checkbox input "true"
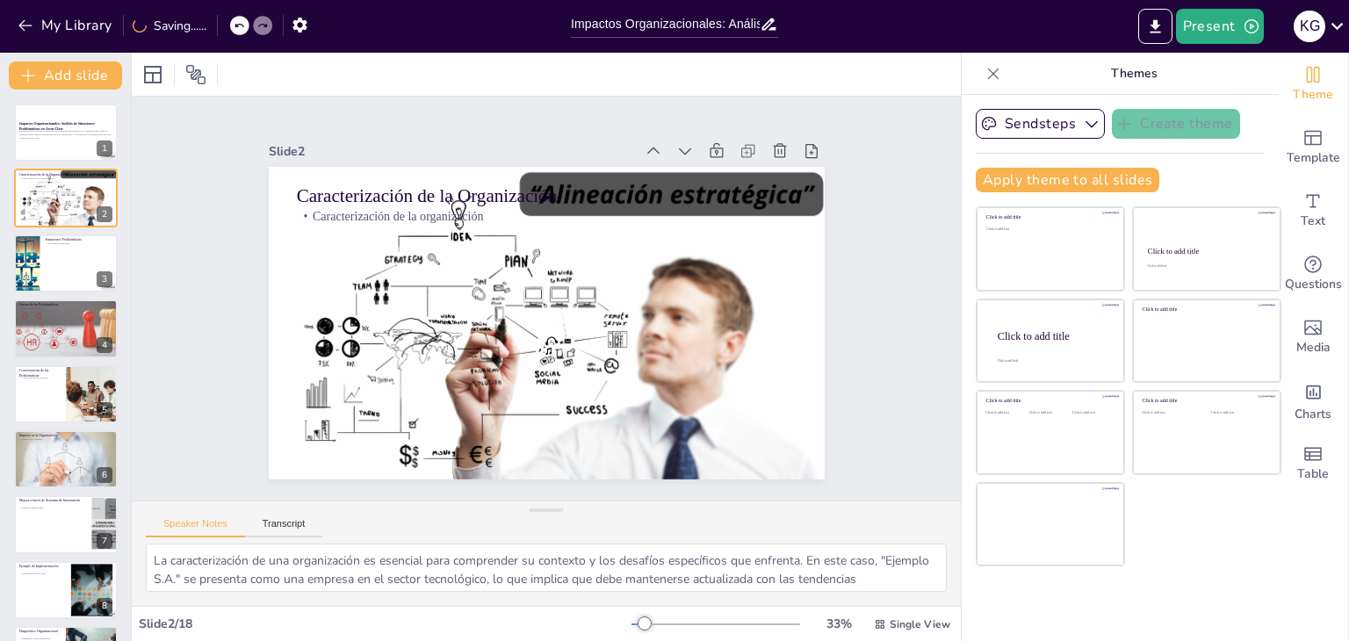
checkbox input "true"
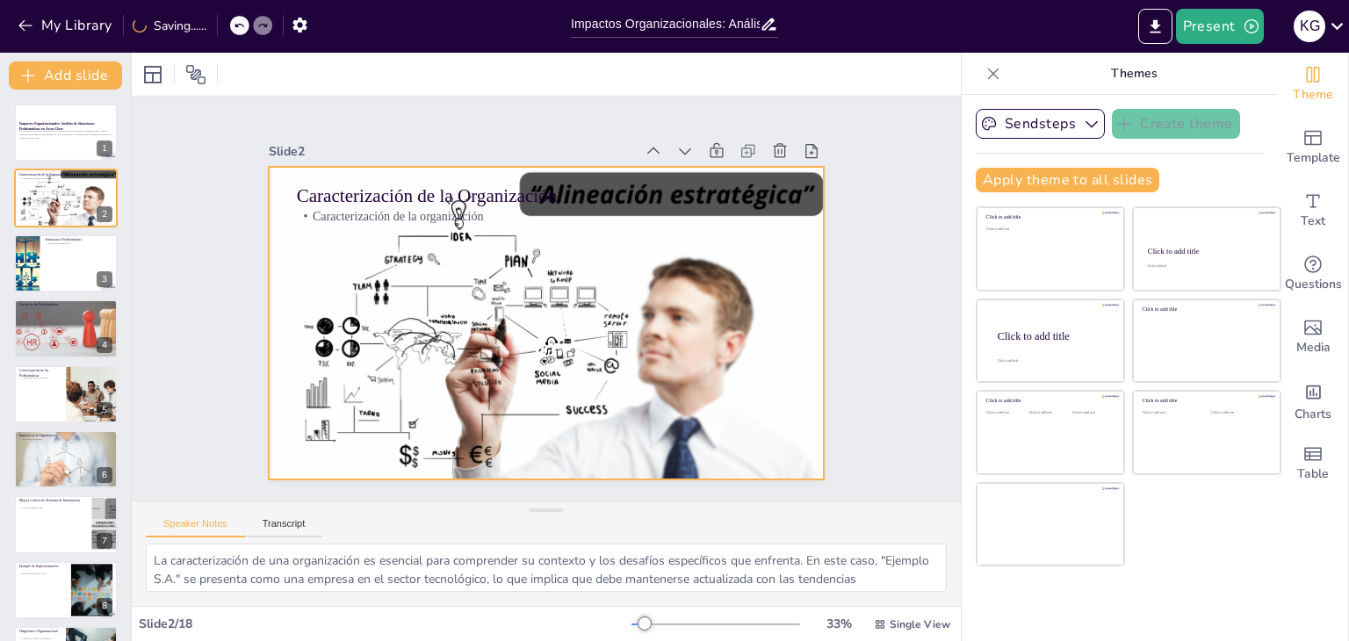
checkbox input "true"
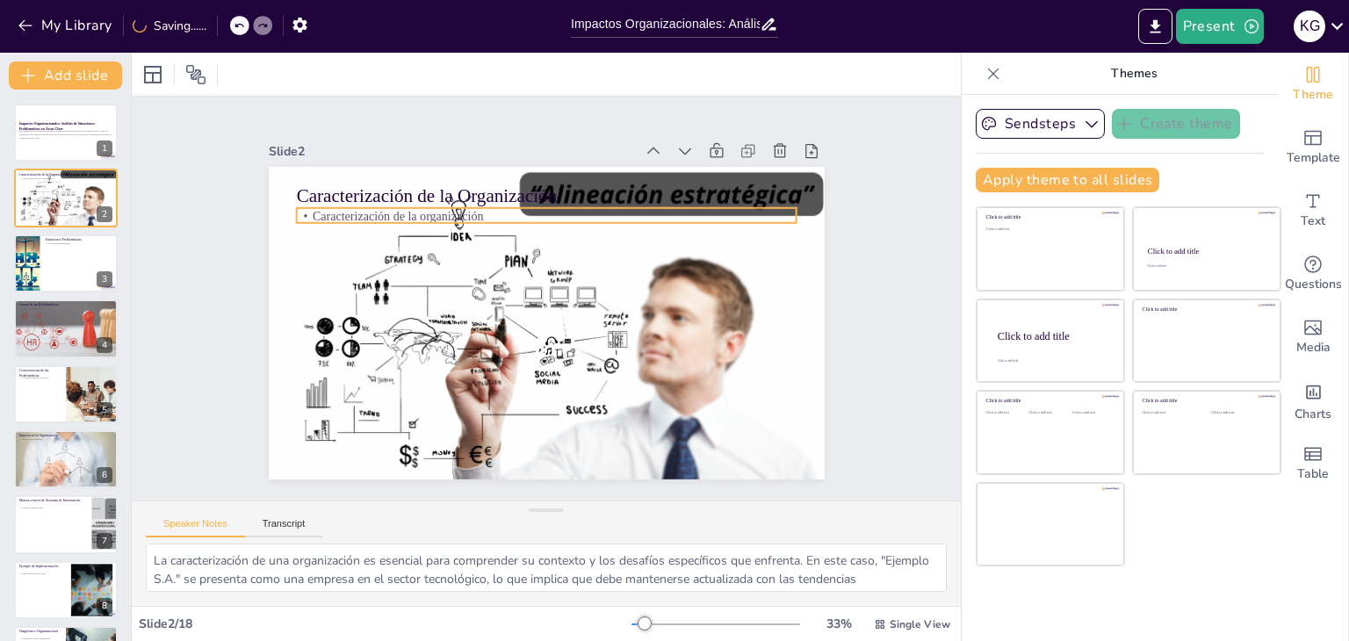
checkbox input "true"
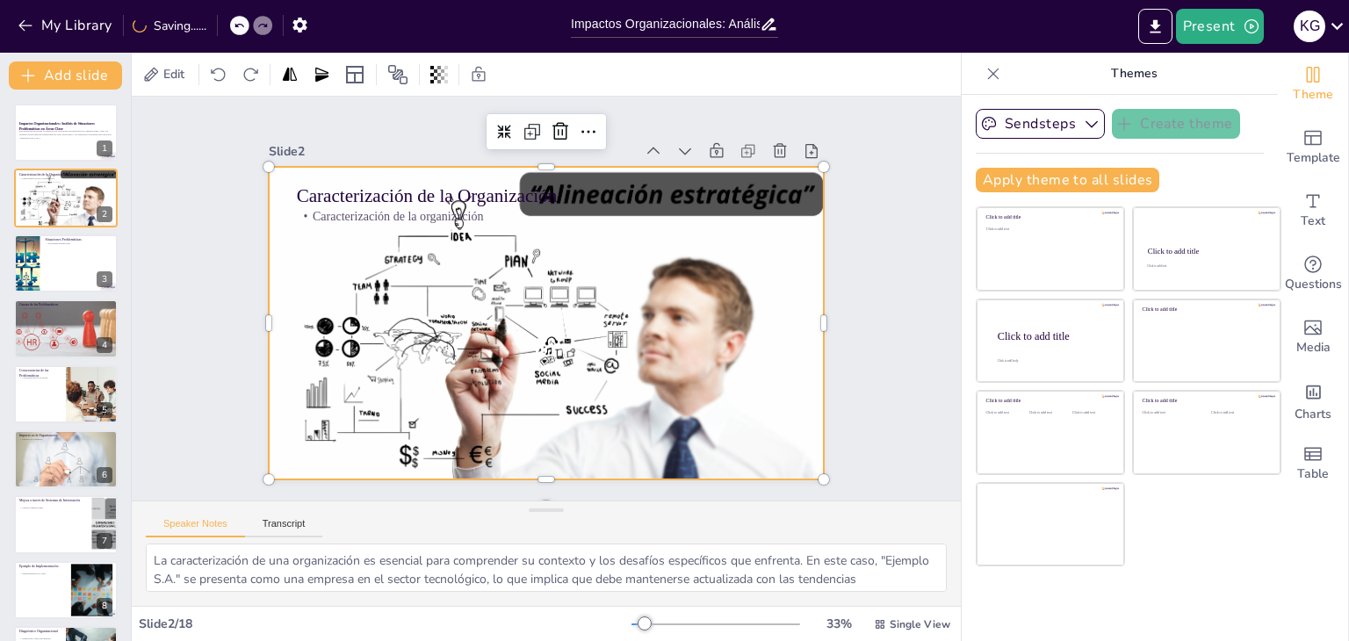
click at [796, 203] on div at bounding box center [547, 323] width 556 height 313
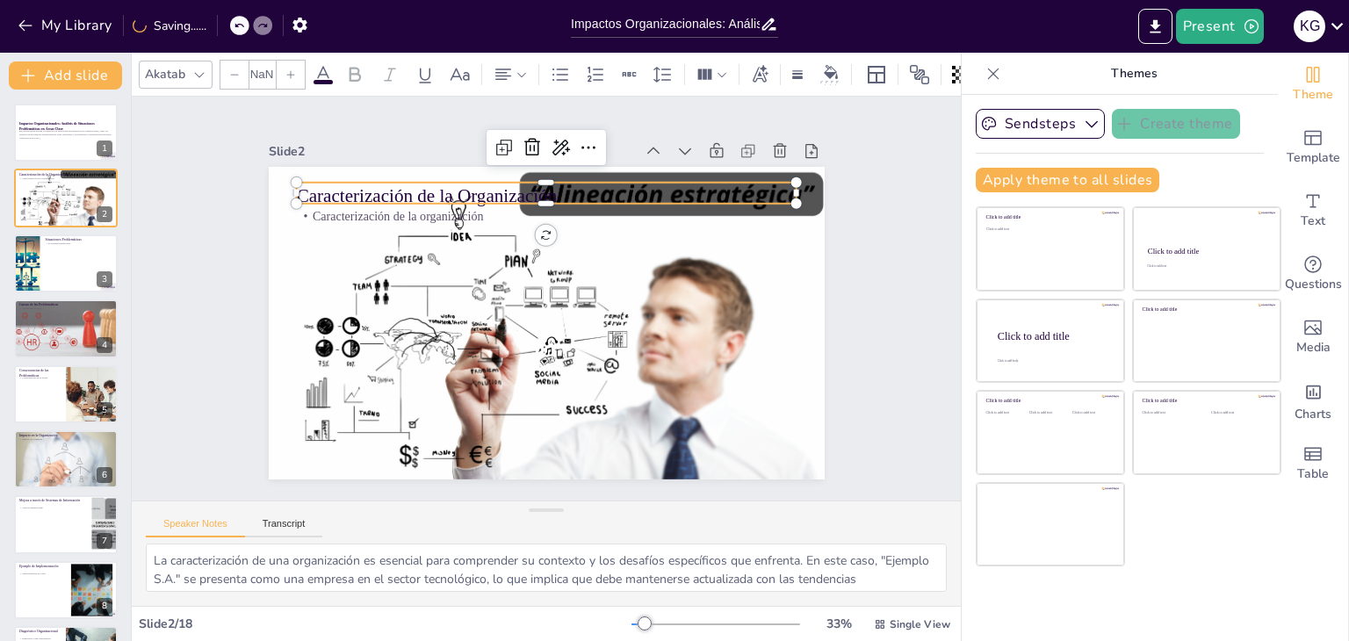
click at [782, 184] on div "Caracterización de la Organización Caracterización de la organización" at bounding box center [544, 323] width 586 height 369
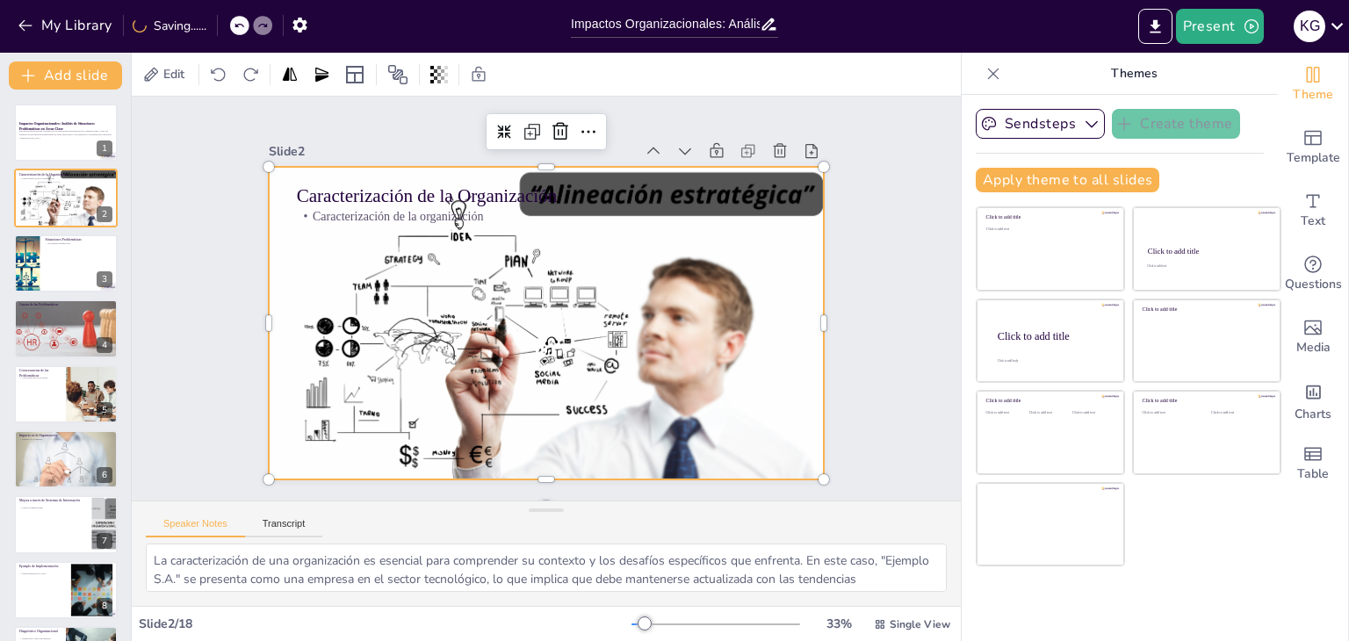
click at [795, 211] on div at bounding box center [536, 321] width 635 height 512
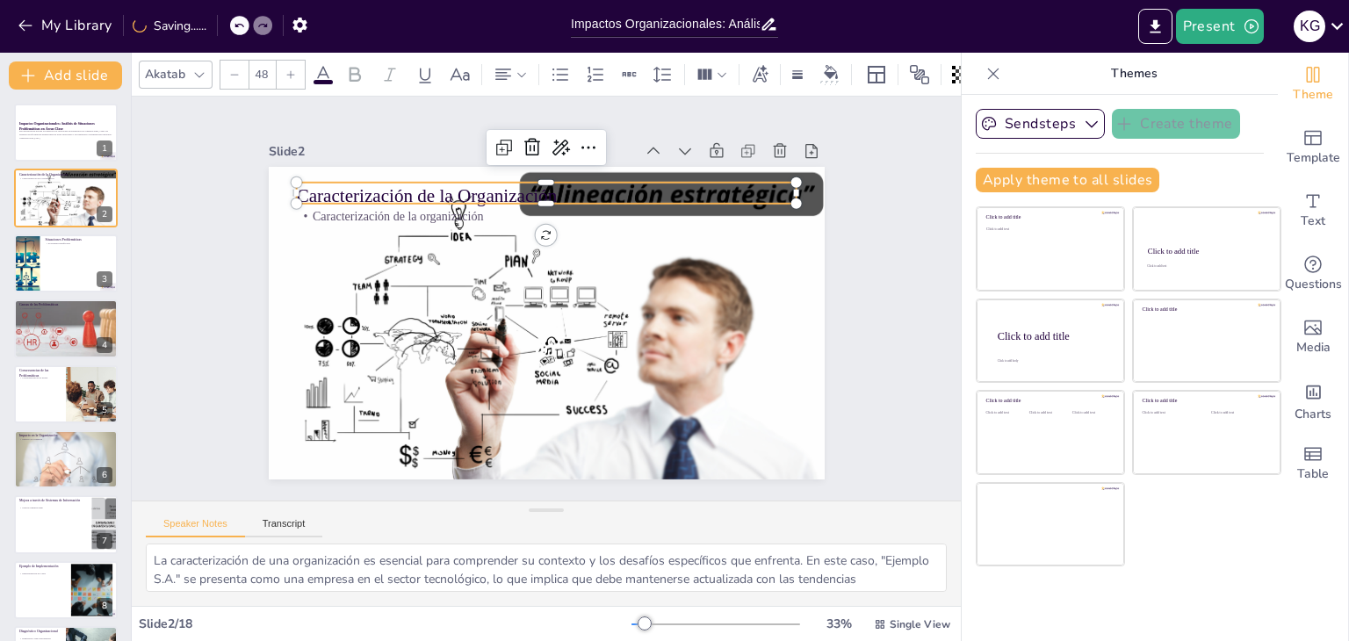
click at [527, 185] on p "Caracterización de la Organización" at bounding box center [578, 200] width 484 height 179
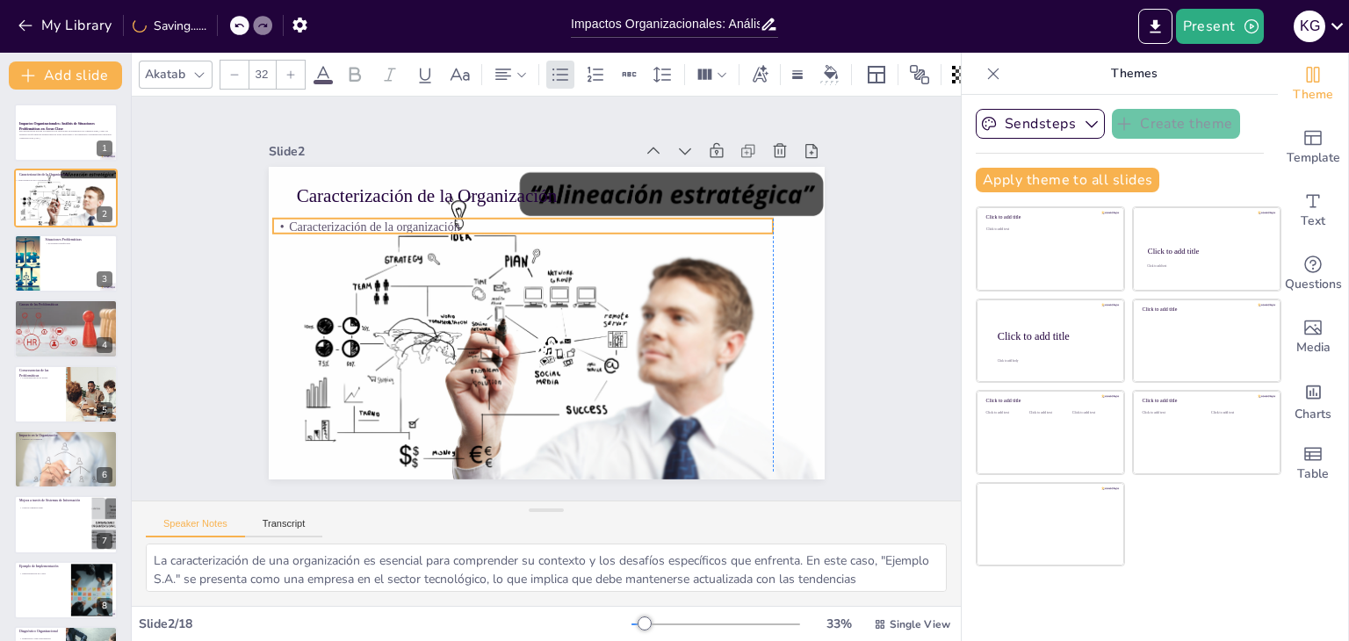
drag, startPoint x: 381, startPoint y: 209, endPoint x: 355, endPoint y: 220, distance: 28.4
click at [355, 220] on p "Caracterización de la organización" at bounding box center [553, 224] width 464 height 220
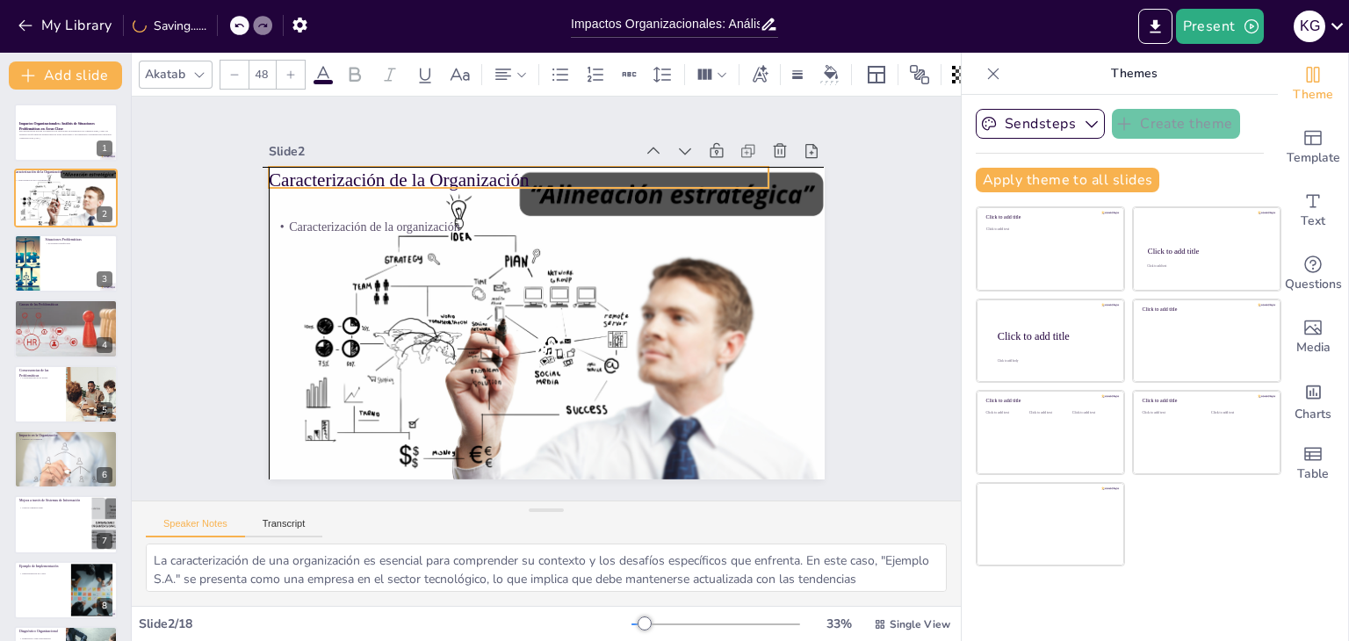
drag, startPoint x: 365, startPoint y: 184, endPoint x: 332, endPoint y: 173, distance: 35.0
click at [332, 173] on p "Caracterización de la Organización" at bounding box center [531, 178] width 500 height 78
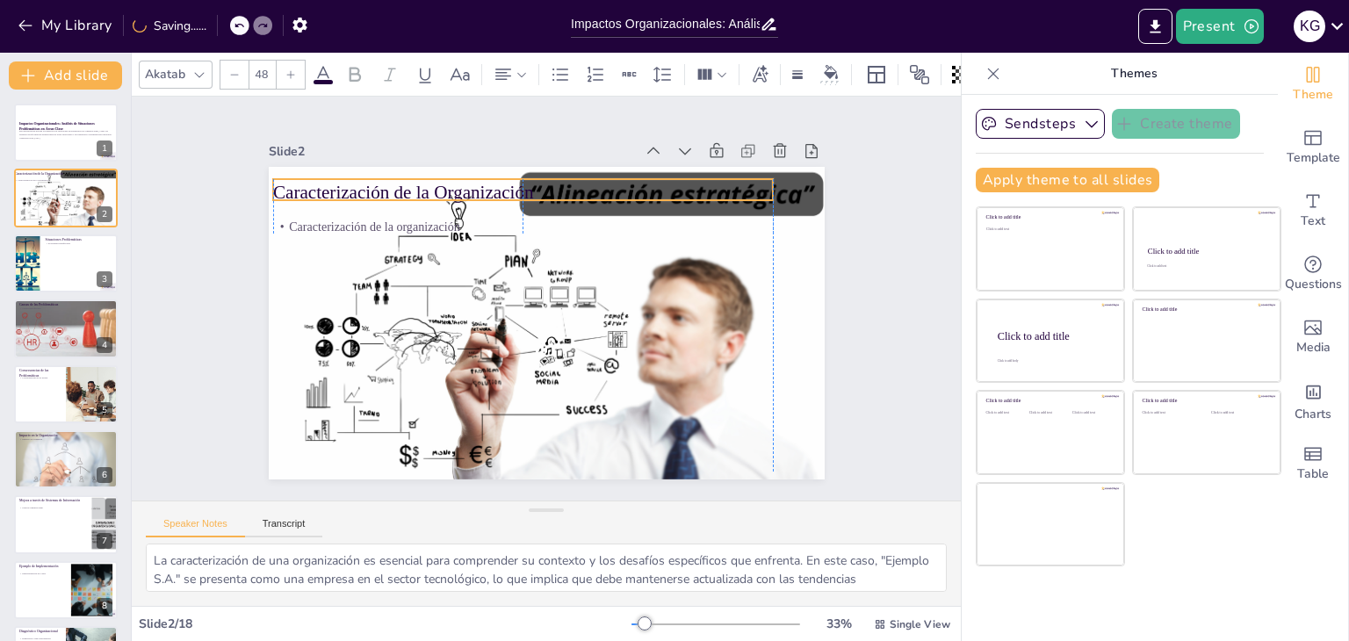
drag, startPoint x: 332, startPoint y: 173, endPoint x: 333, endPoint y: 185, distance: 12.3
click at [333, 185] on p "Caracterización de la Organización" at bounding box center [534, 190] width 500 height 78
click at [30, 259] on div at bounding box center [27, 264] width 104 height 60
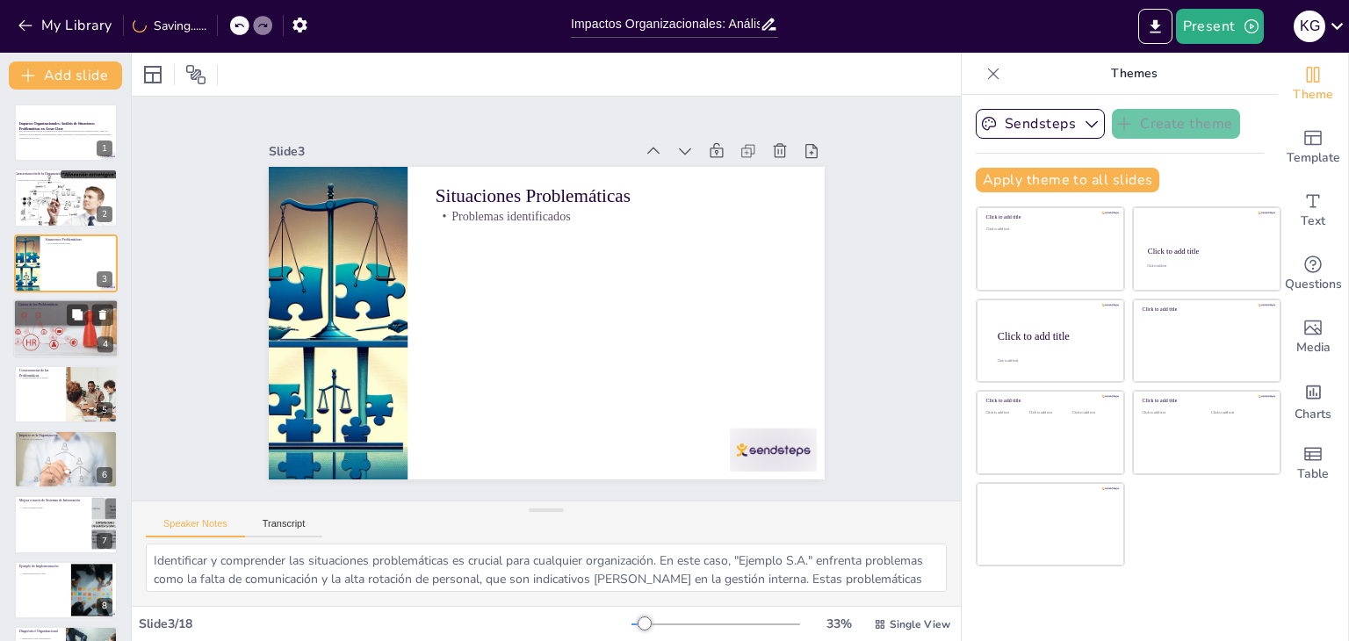
click at [82, 334] on div at bounding box center [65, 329] width 105 height 75
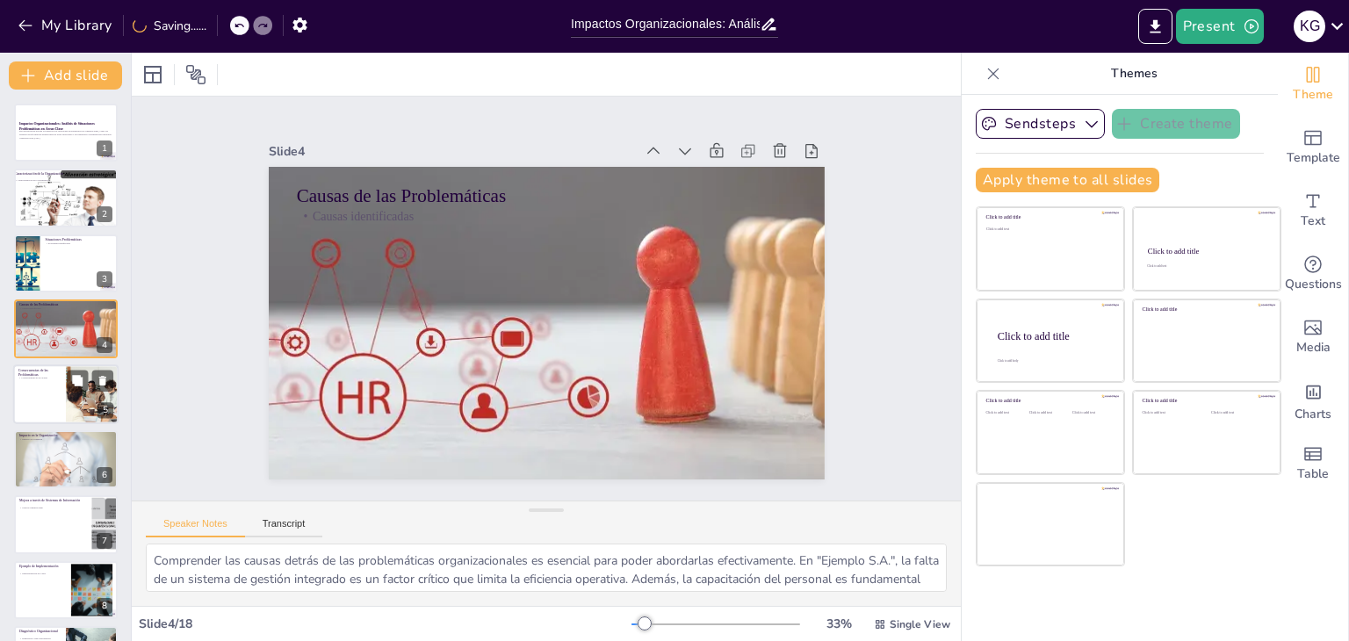
click at [72, 401] on div at bounding box center [92, 394] width 90 height 60
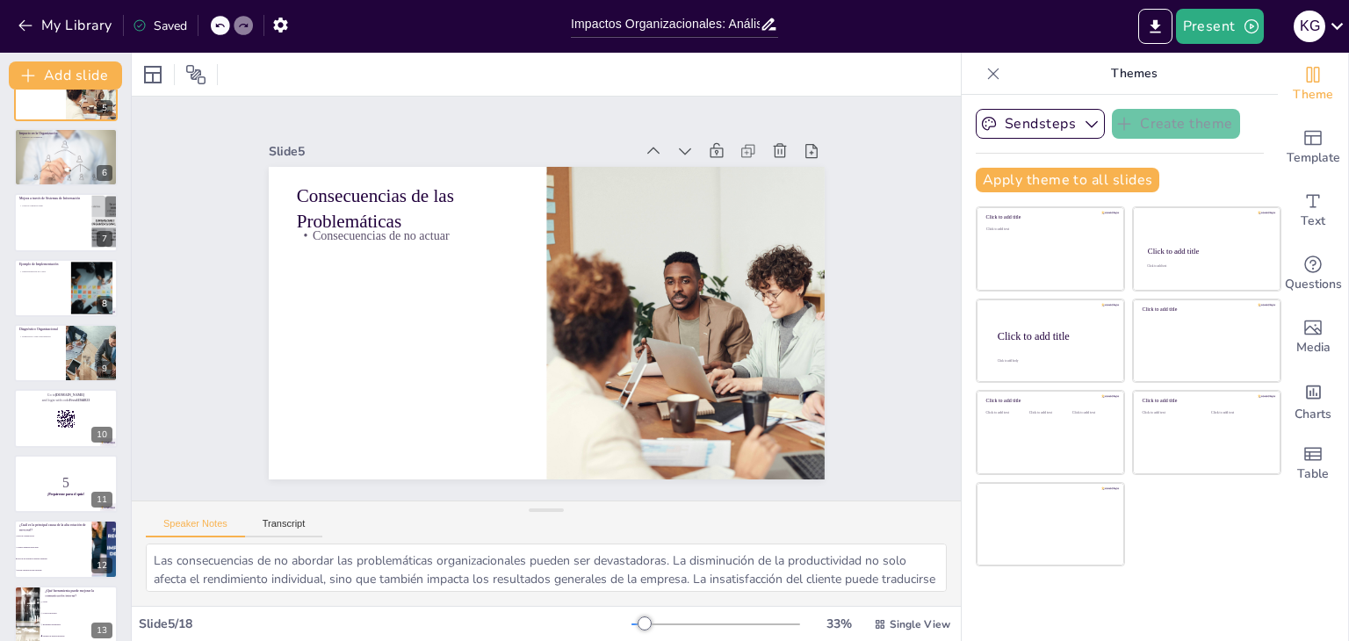
scroll to position [302, 0]
click at [61, 427] on div at bounding box center [65, 419] width 105 height 60
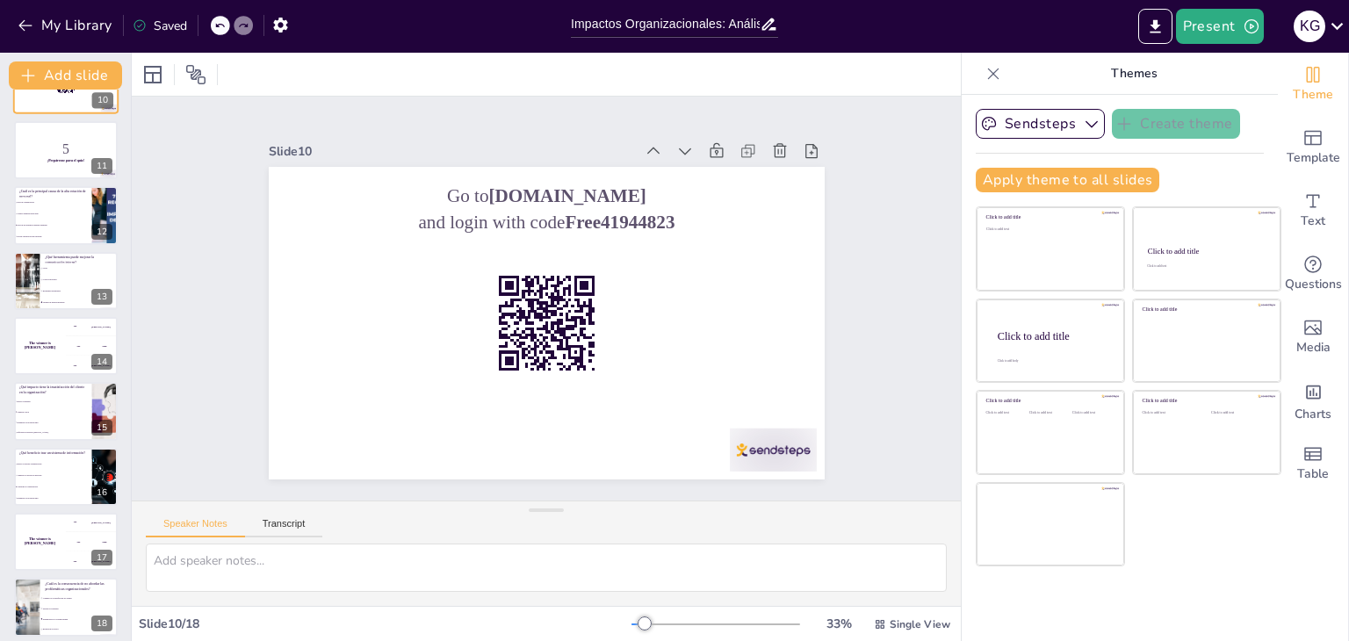
scroll to position [644, 0]
